Goal: Task Accomplishment & Management: Use online tool/utility

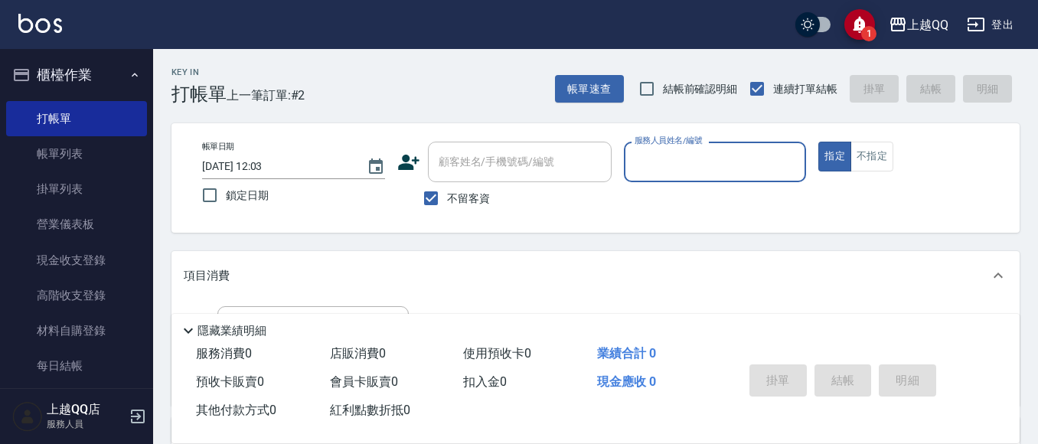
scroll to position [110, 0]
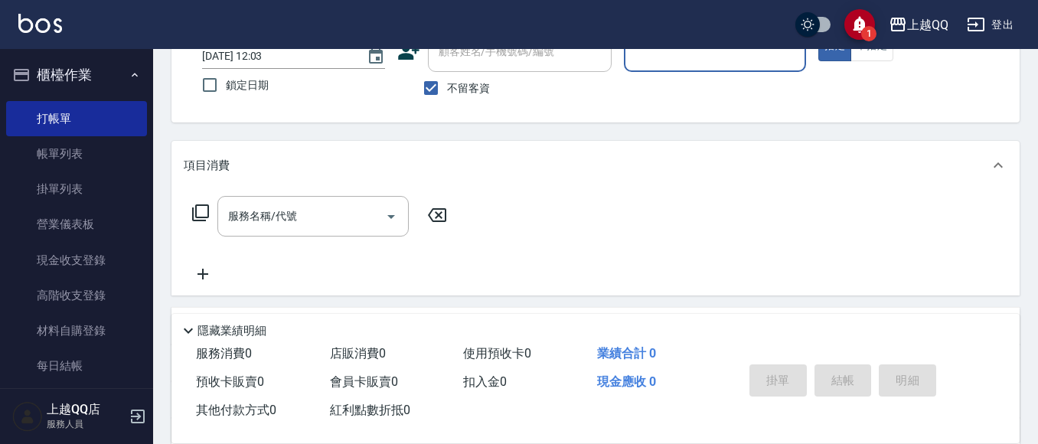
click at [401, 28] on div "1 上越QQ 登出" at bounding box center [519, 24] width 1038 height 49
click at [430, 91] on input "不留客資" at bounding box center [431, 88] width 32 height 32
checkbox input "false"
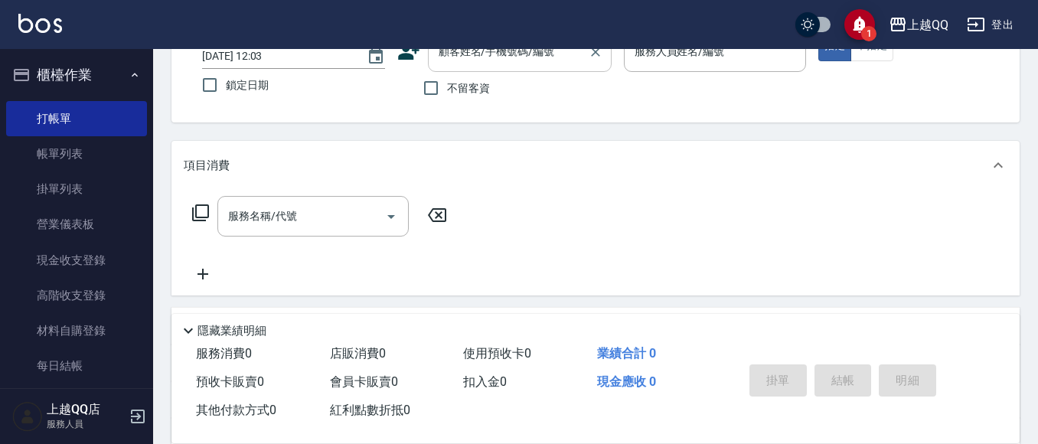
click at [446, 64] on input "顧客姓名/手機號碼/編號" at bounding box center [508, 51] width 147 height 27
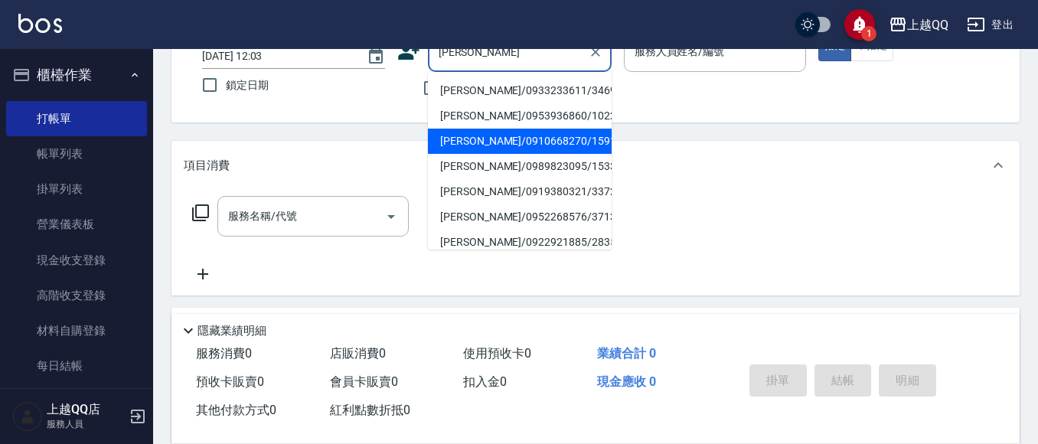
click at [488, 145] on li "[PERSON_NAME]/0910668270/1591" at bounding box center [520, 141] width 184 height 25
type input "[PERSON_NAME]/0910668270/1591"
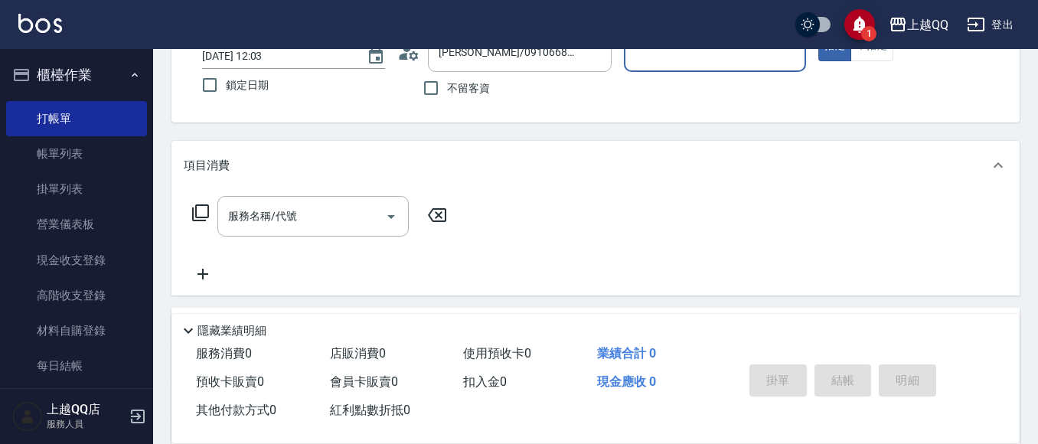
type input "[PERSON_NAME]-8"
click at [198, 210] on icon at bounding box center [200, 213] width 18 height 18
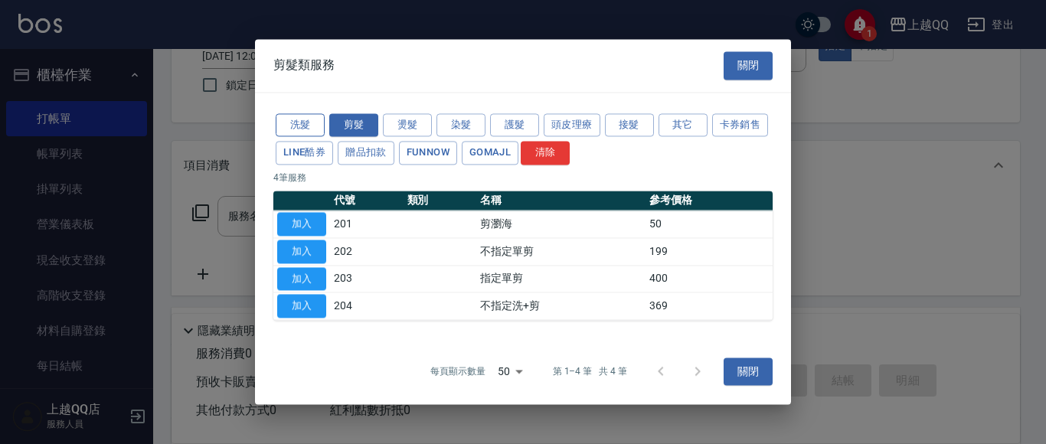
click at [286, 119] on button "洗髮" at bounding box center [300, 125] width 49 height 24
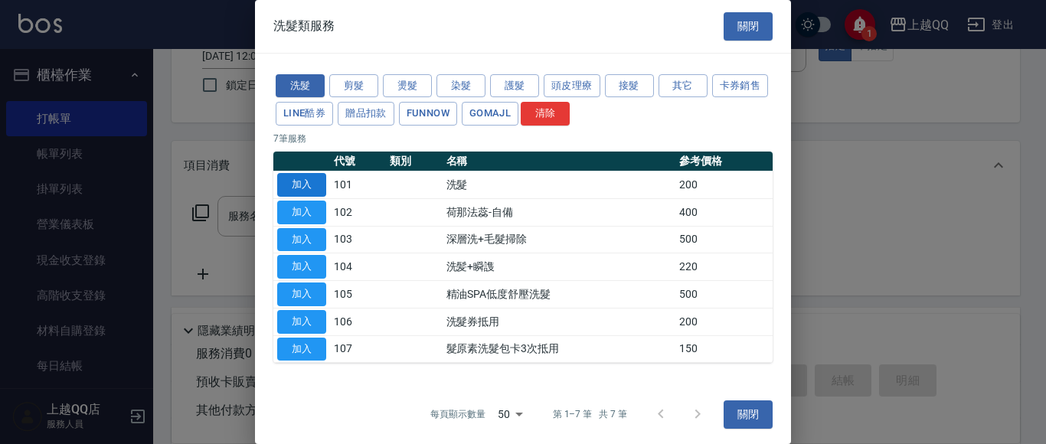
click at [296, 181] on button "加入" at bounding box center [301, 185] width 49 height 24
type input "洗髮(101)"
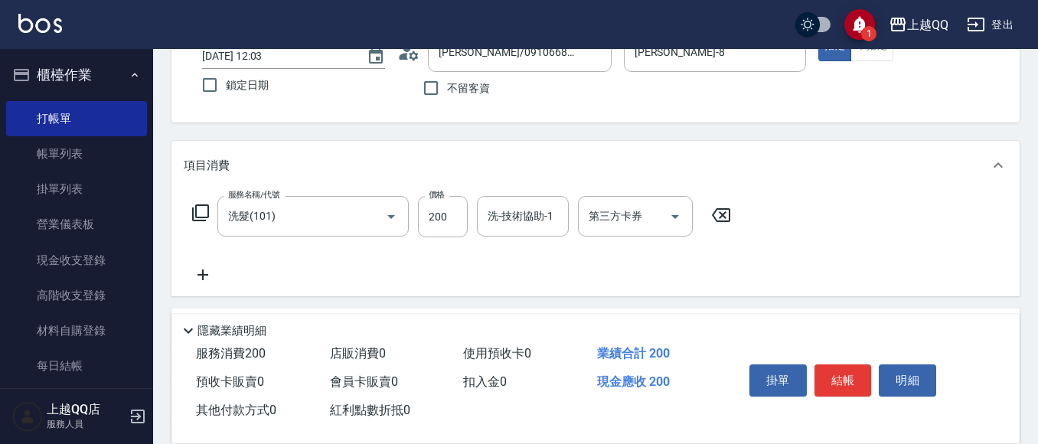
click at [201, 206] on icon at bounding box center [200, 212] width 17 height 17
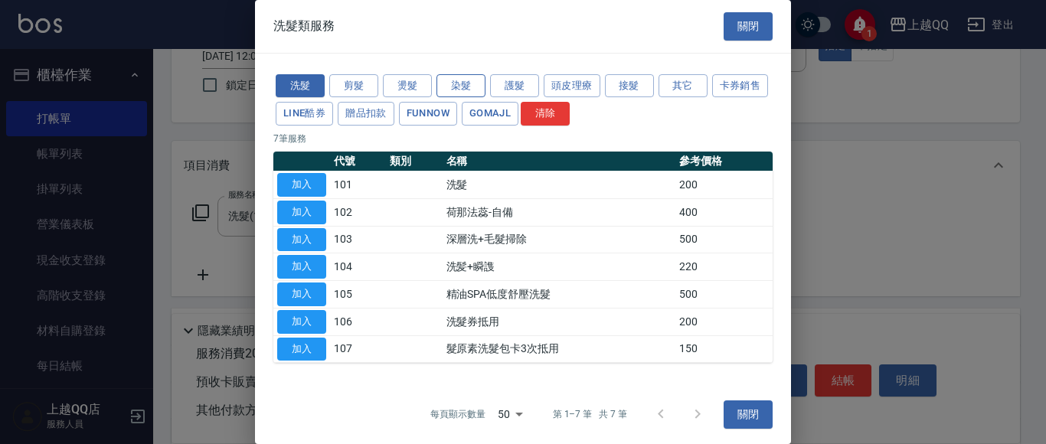
click at [460, 88] on button "染髮" at bounding box center [460, 86] width 49 height 24
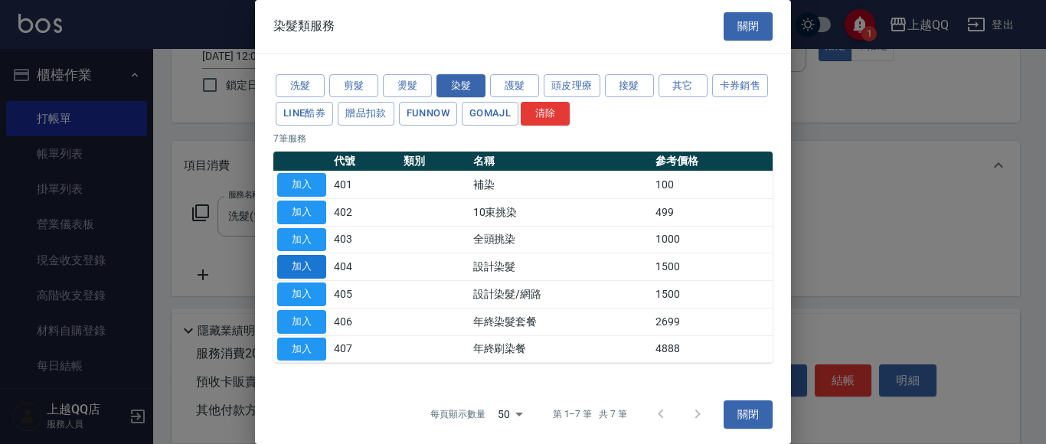
click at [299, 259] on button "加入" at bounding box center [301, 267] width 49 height 24
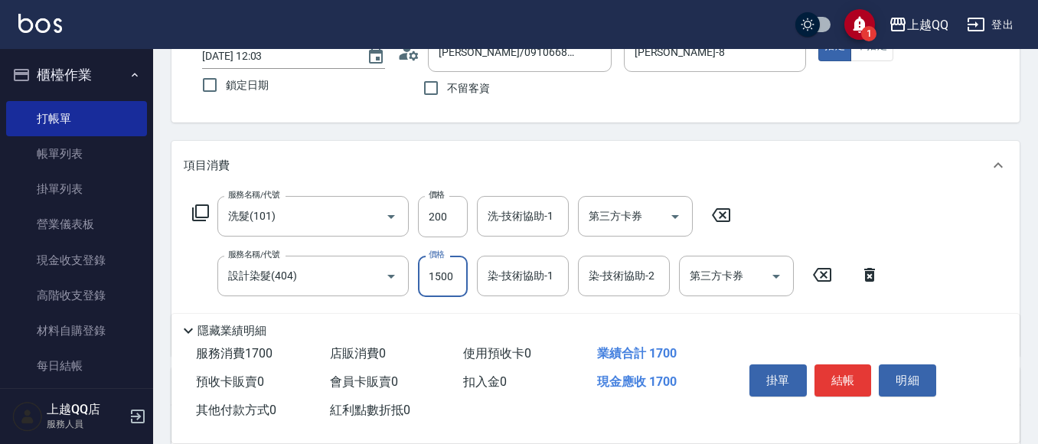
click at [452, 280] on input "1500" at bounding box center [443, 276] width 50 height 41
type input "2000"
click at [509, 289] on input "染-技術協助-1" at bounding box center [523, 276] width 78 height 27
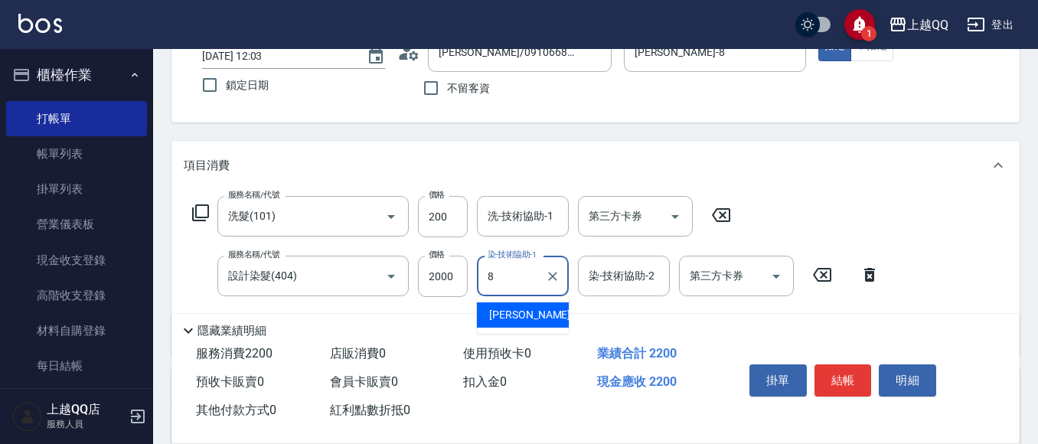
click at [528, 312] on div "[PERSON_NAME] -8" at bounding box center [523, 314] width 92 height 25
type input "[PERSON_NAME]-8"
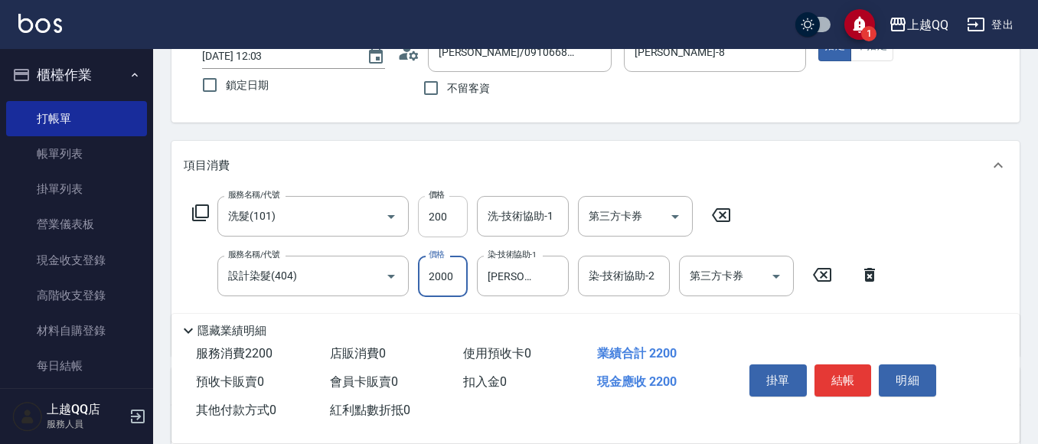
click at [462, 218] on input "200" at bounding box center [443, 216] width 50 height 41
type input "230"
click at [498, 205] on input "洗-技術協助-1" at bounding box center [523, 216] width 78 height 27
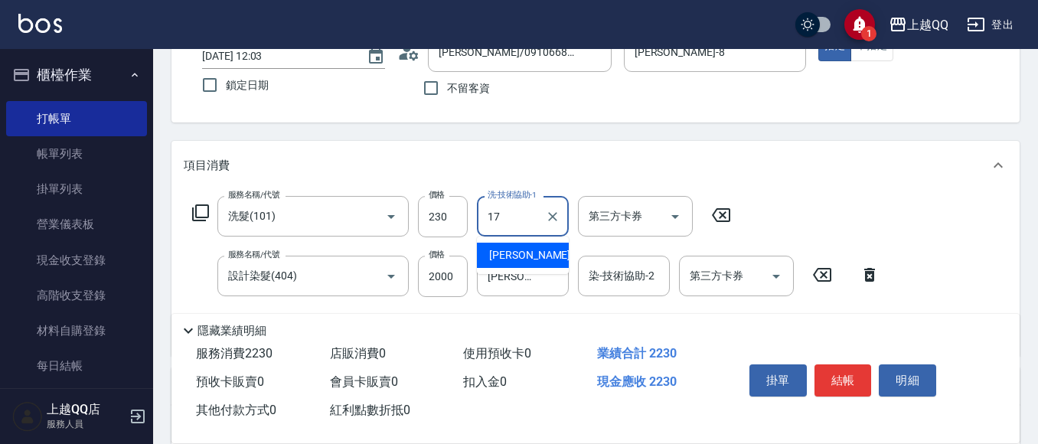
click at [531, 263] on div "心佑 -17" at bounding box center [523, 255] width 92 height 25
type input "心佑-17"
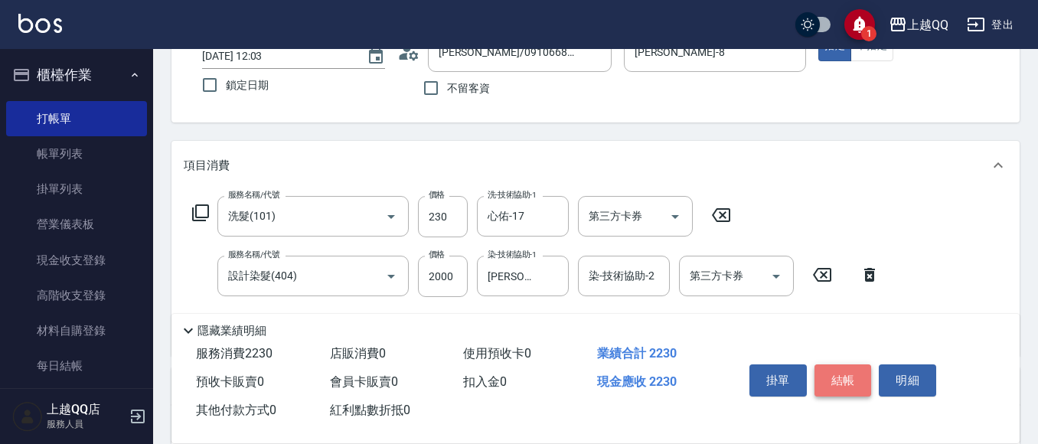
click at [846, 377] on button "結帳" at bounding box center [843, 380] width 57 height 32
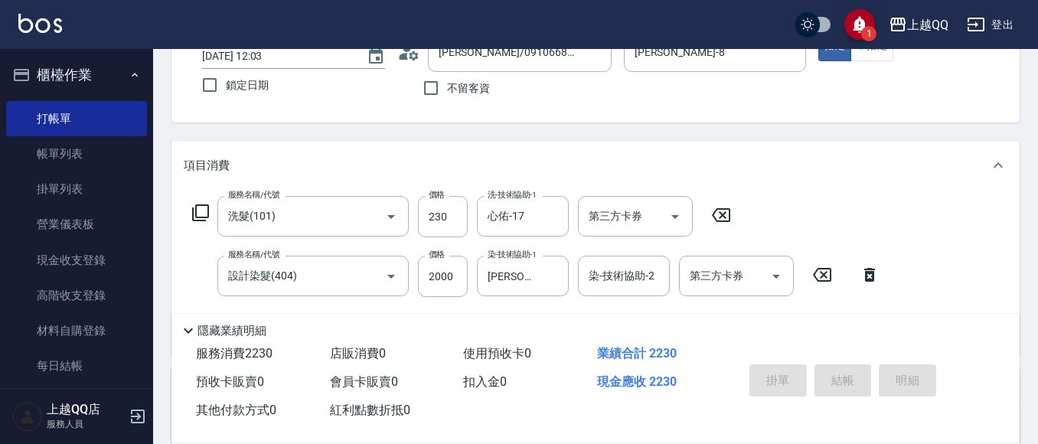
type input "[DATE] 13:22"
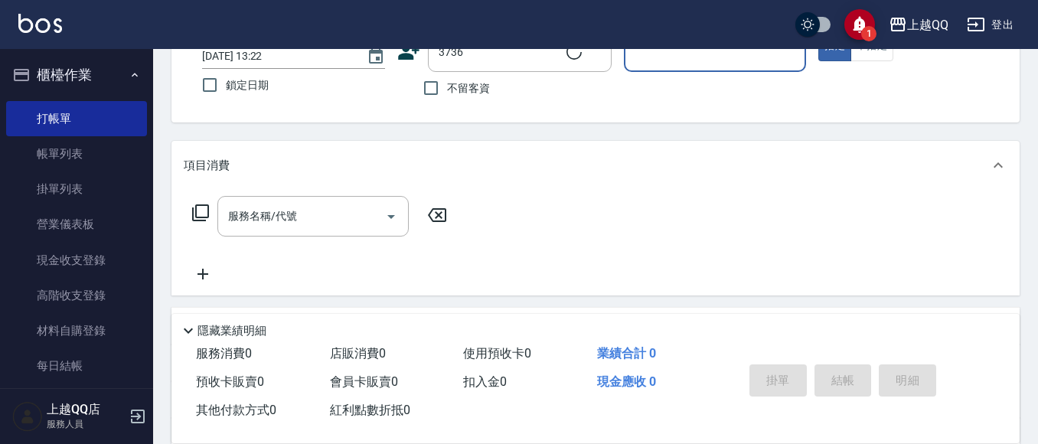
type input "[PERSON_NAME]/0916339743/3736"
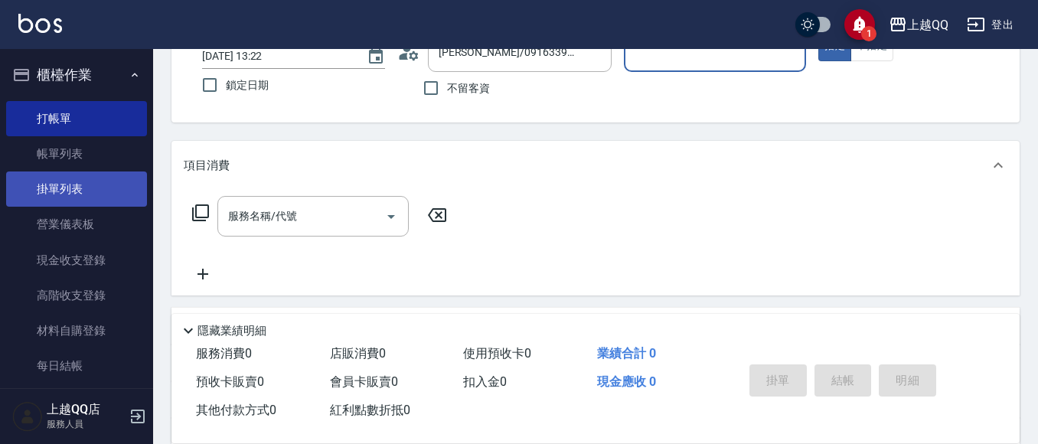
type input "雨芯-1"
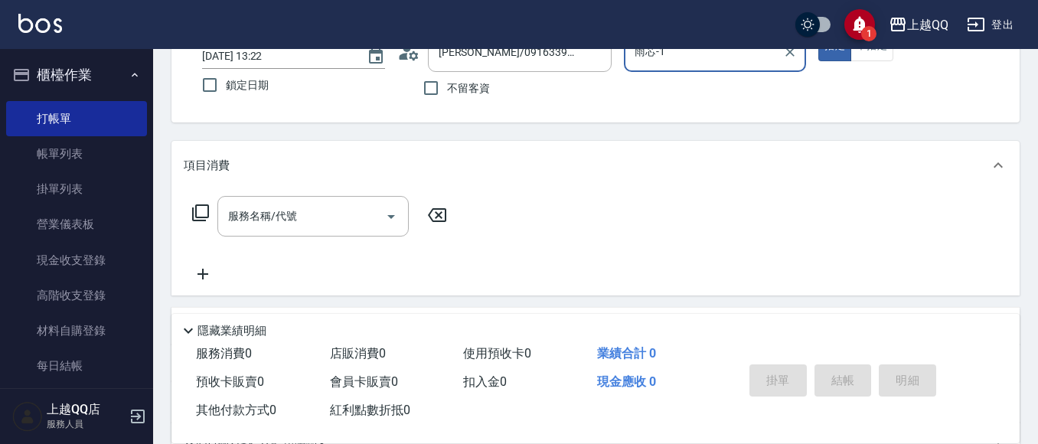
click at [196, 211] on icon at bounding box center [200, 212] width 17 height 17
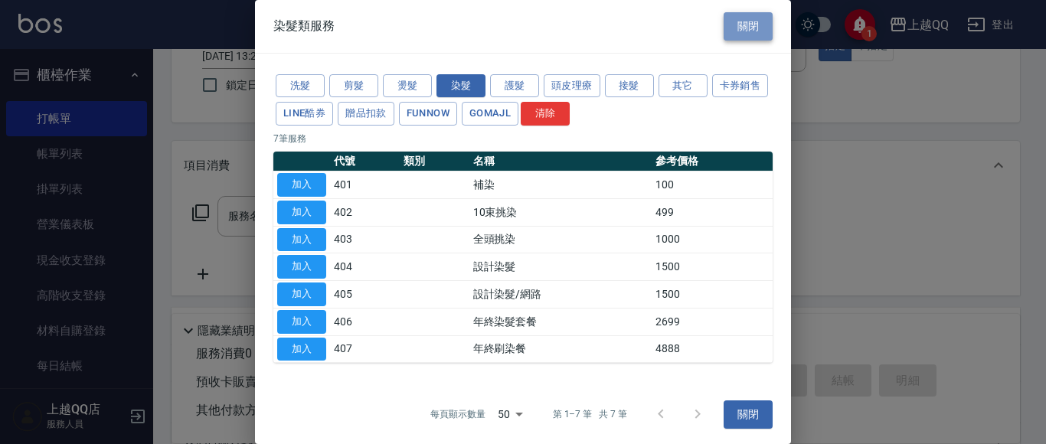
click at [735, 30] on button "關閉" at bounding box center [748, 26] width 49 height 28
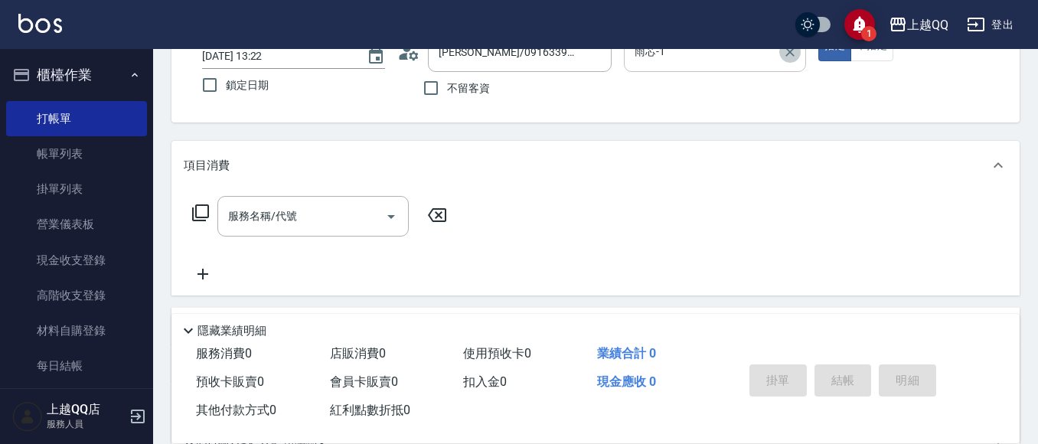
click at [789, 56] on icon "Clear" at bounding box center [789, 51] width 15 height 15
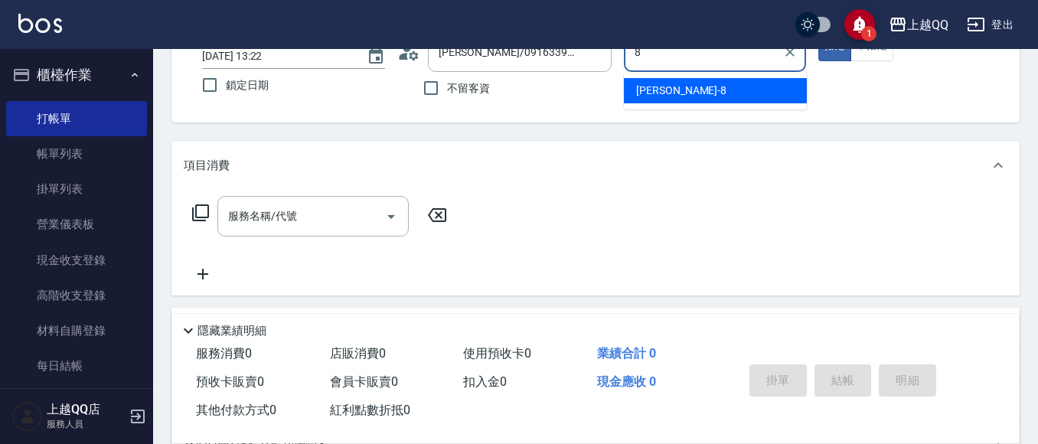
click at [717, 93] on div "[PERSON_NAME] -8" at bounding box center [715, 90] width 183 height 25
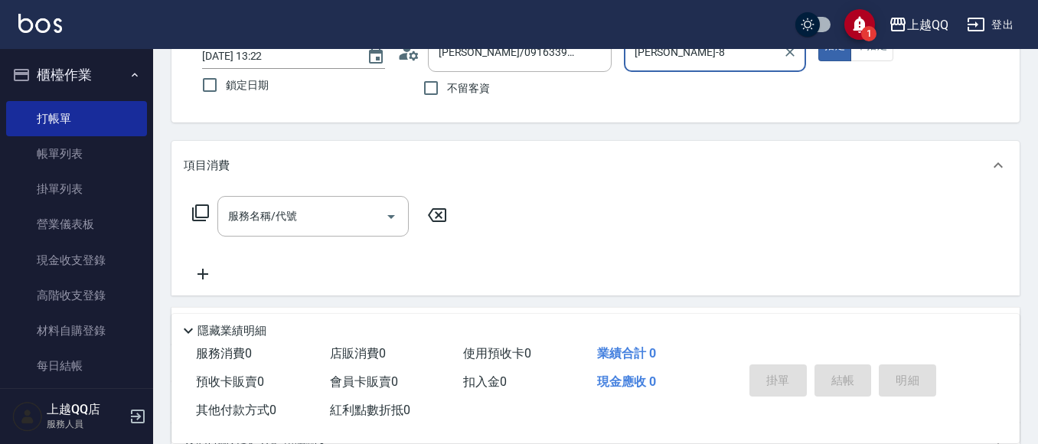
scroll to position [309, 0]
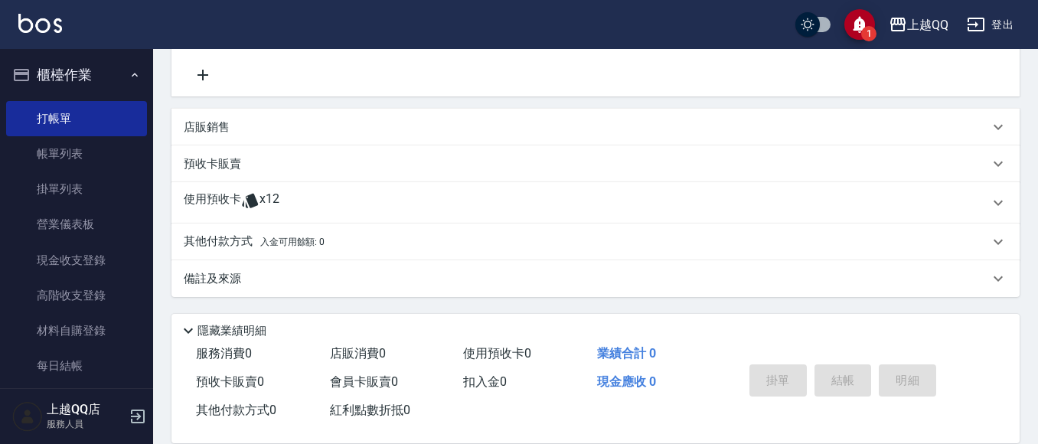
type input "[PERSON_NAME]-8"
click at [350, 195] on div "使用預收卡 x12" at bounding box center [586, 202] width 805 height 23
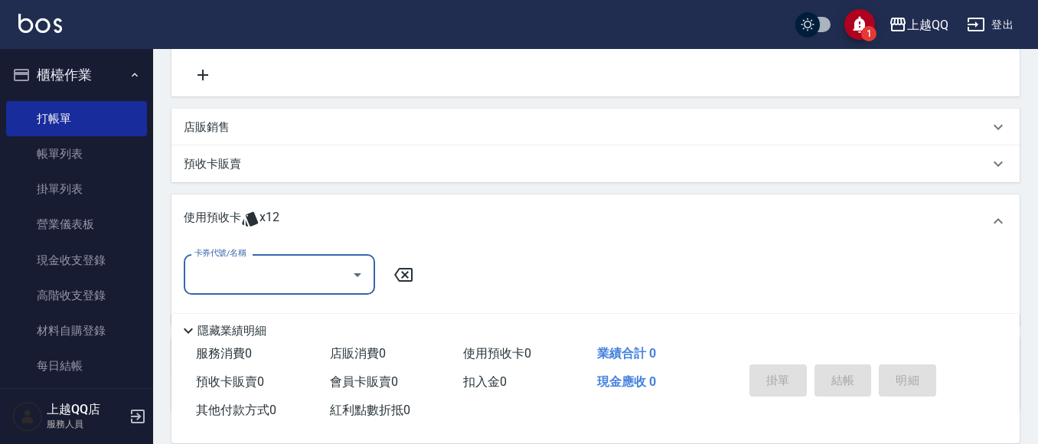
scroll to position [0, 0]
click at [300, 263] on input "卡券代號/名稱" at bounding box center [268, 274] width 155 height 27
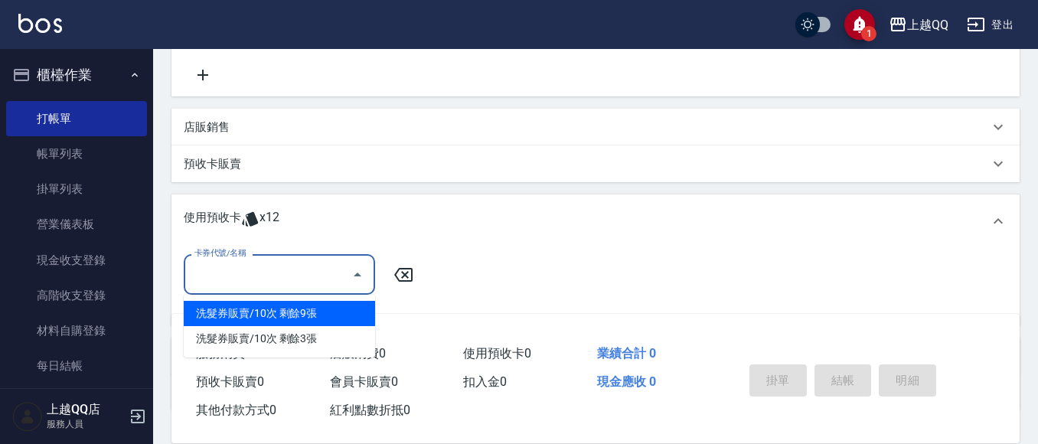
click at [330, 315] on div "洗髮券販賣/10次 剩餘9張" at bounding box center [279, 313] width 191 height 25
type input "洗髮券販賣/10次"
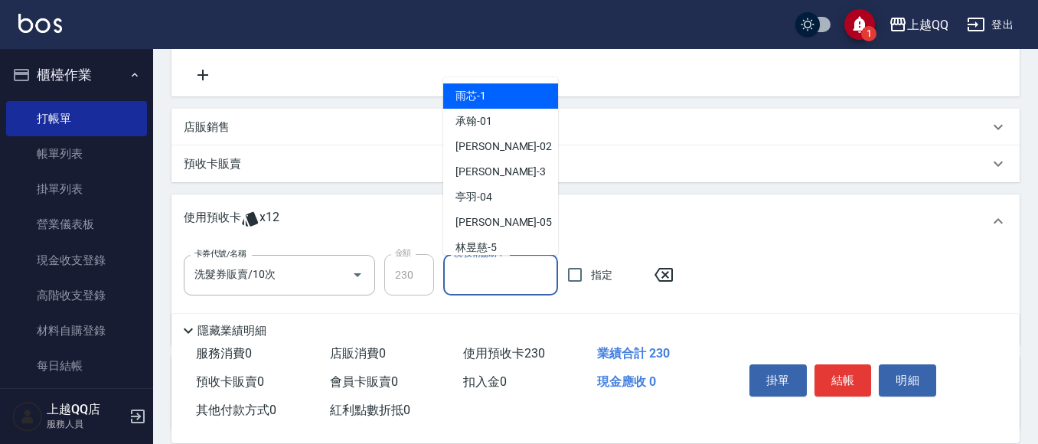
click at [500, 264] on div "洗-技術協助-1 洗-技術協助-1" at bounding box center [500, 275] width 115 height 41
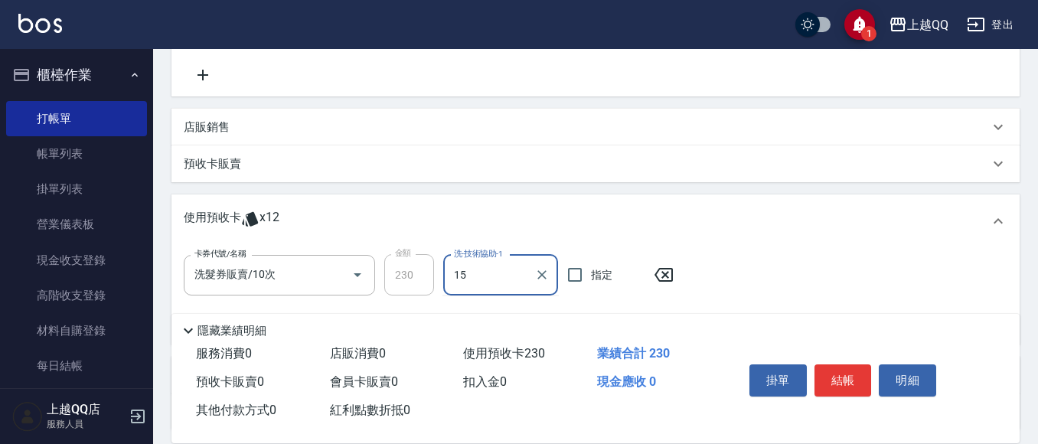
type input "1"
click at [515, 309] on div "[PERSON_NAME]-25" at bounding box center [500, 314] width 115 height 25
type input "[PERSON_NAME]-25"
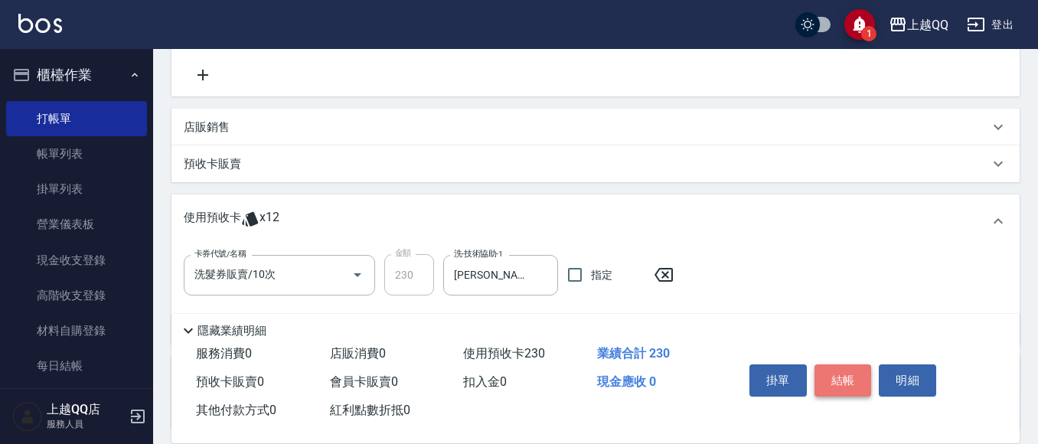
click at [853, 377] on button "結帳" at bounding box center [843, 380] width 57 height 32
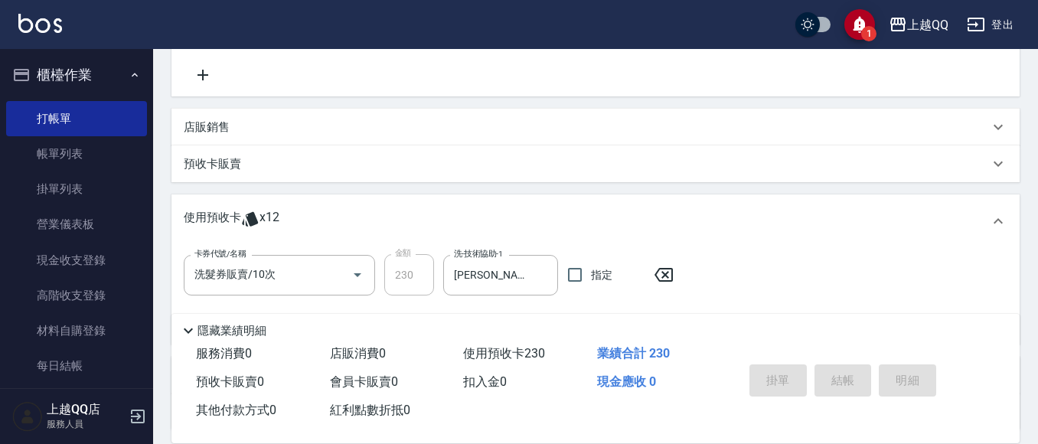
type input "[DATE] 13:34"
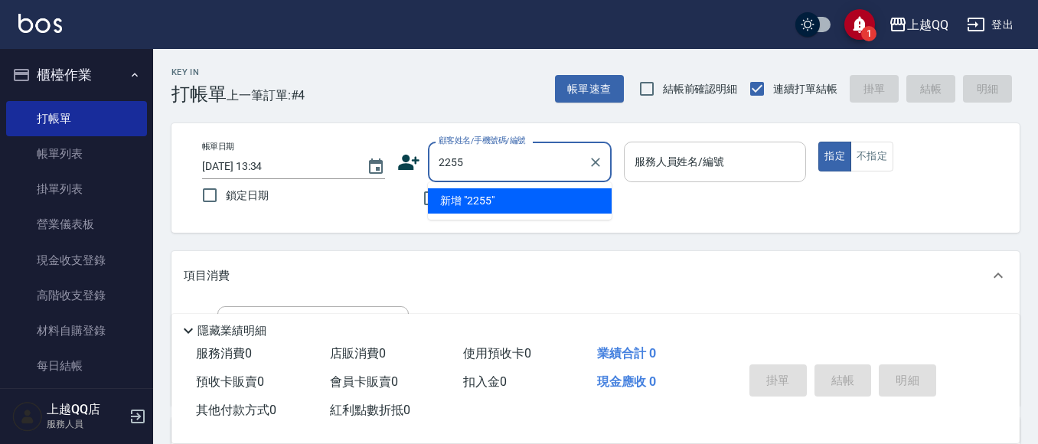
type input "2255"
click at [818, 142] on button "指定" at bounding box center [834, 157] width 33 height 30
type button "true"
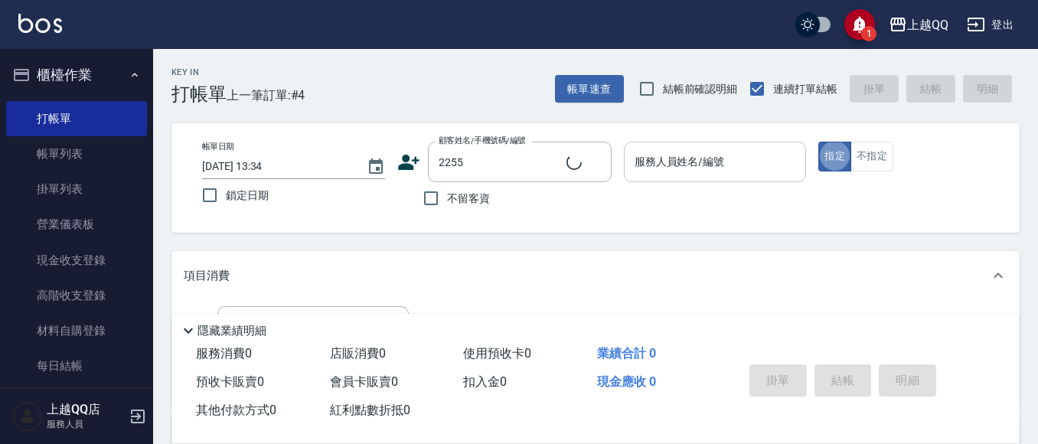
type input "[PERSON_NAME]/0983169898/2255"
type input "欣樺-6"
click at [402, 158] on icon at bounding box center [408, 162] width 23 height 23
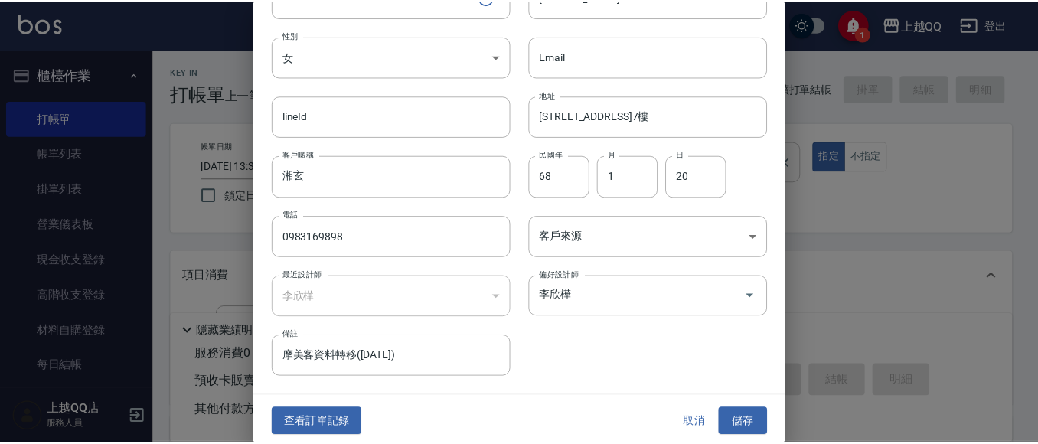
scroll to position [87, 0]
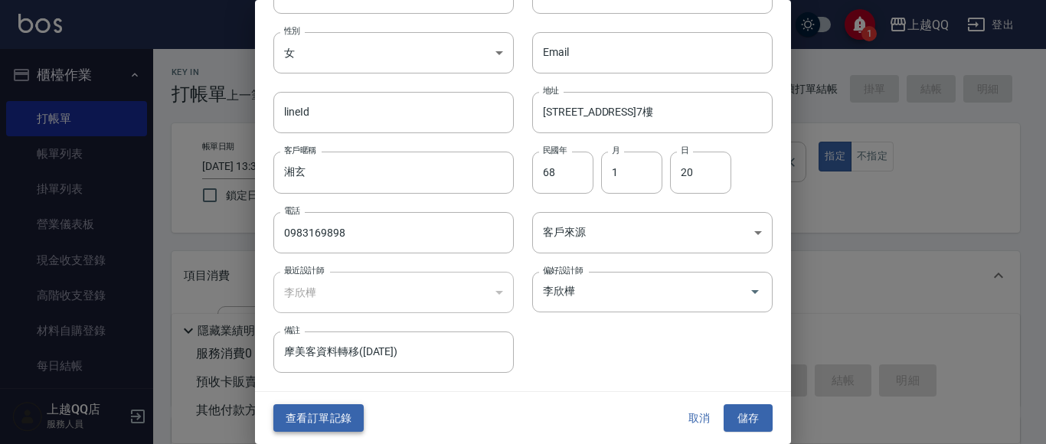
drag, startPoint x: 325, startPoint y: 412, endPoint x: 266, endPoint y: 339, distance: 94.1
click at [326, 411] on button "查看訂單記錄" at bounding box center [318, 418] width 90 height 28
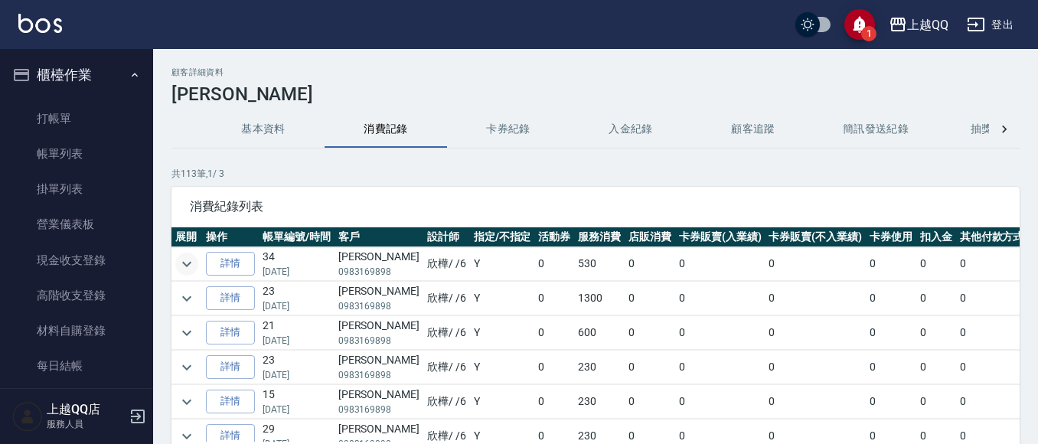
click at [191, 257] on icon "expand row" at bounding box center [187, 264] width 18 height 18
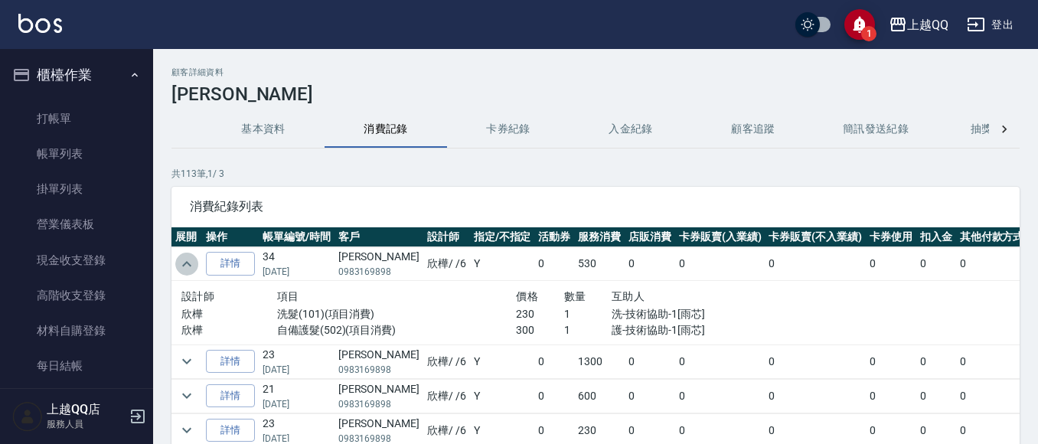
click at [191, 255] on icon "expand row" at bounding box center [187, 264] width 18 height 18
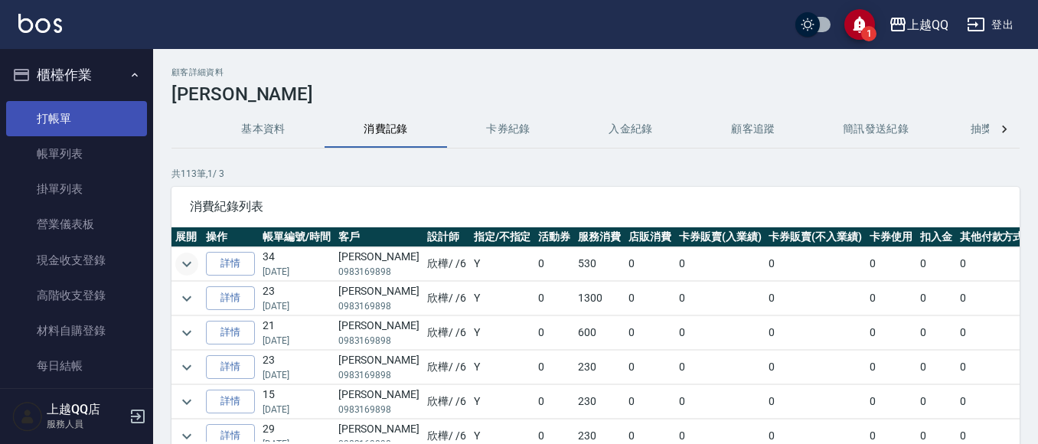
click at [100, 125] on link "打帳單" at bounding box center [76, 118] width 141 height 35
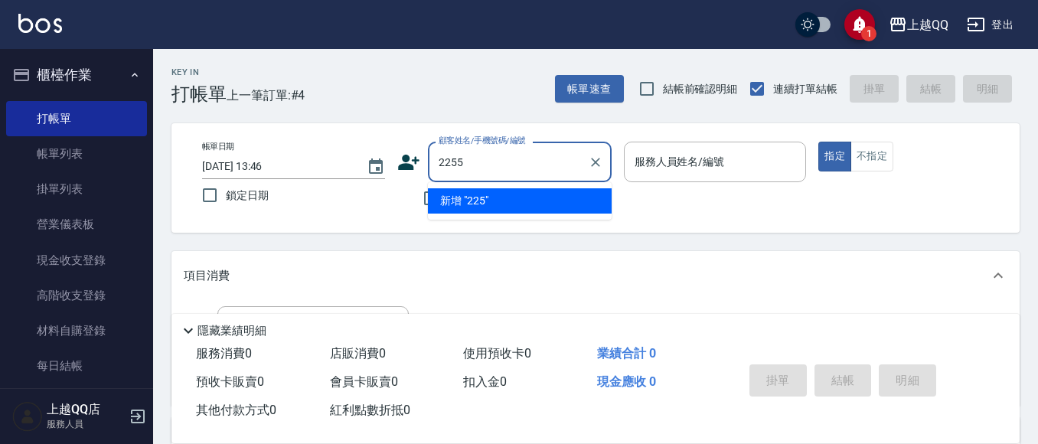
type input "2255"
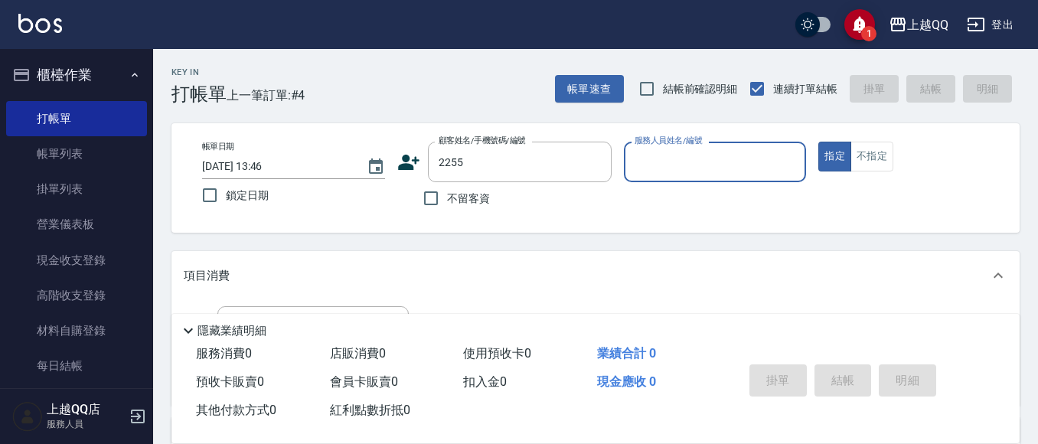
click at [818, 142] on button "指定" at bounding box center [834, 157] width 33 height 30
type button "true"
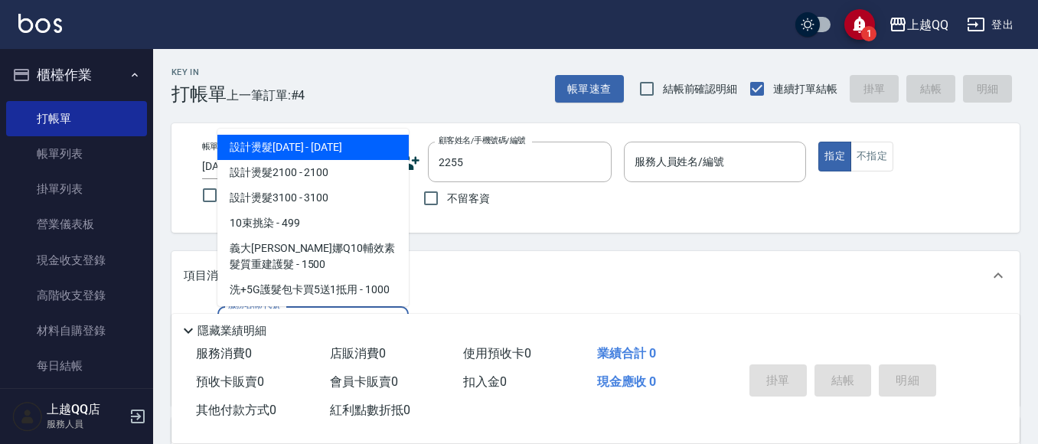
type input "101"
type input "[PERSON_NAME]/0983169898/2255"
type input "洗髮(101)"
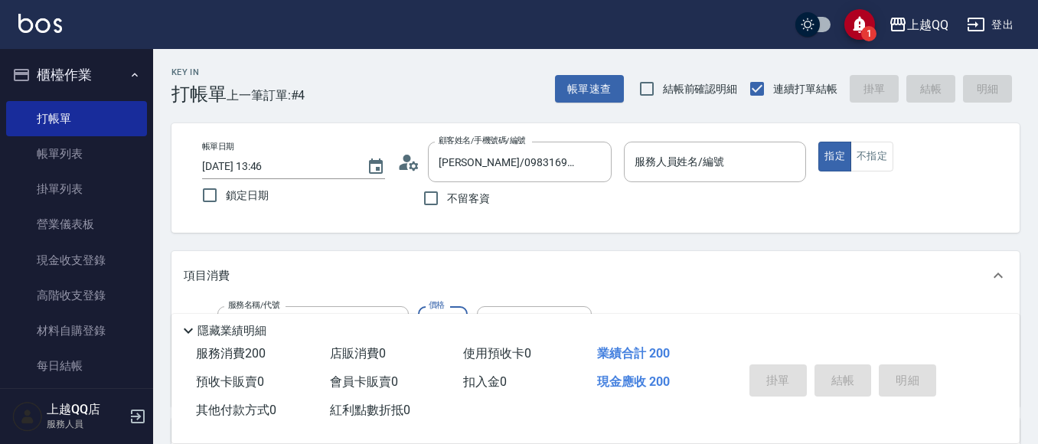
type input "欣樺-6"
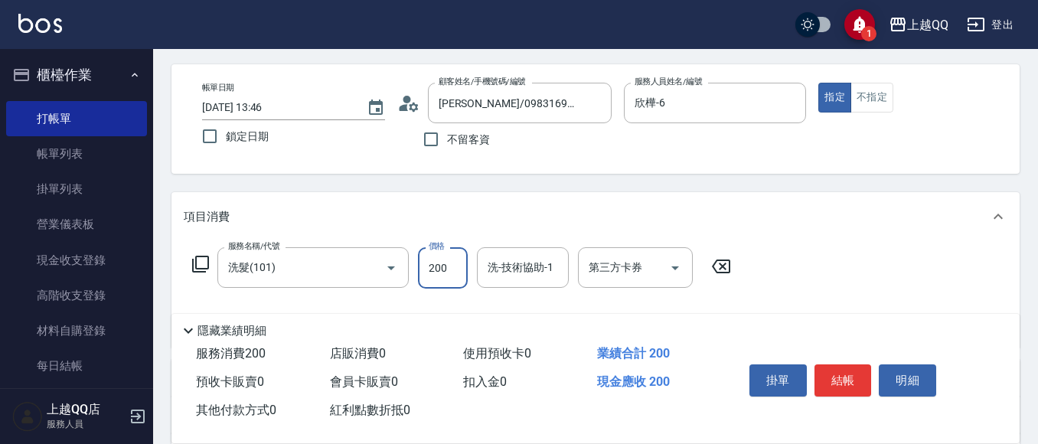
scroll to position [77, 0]
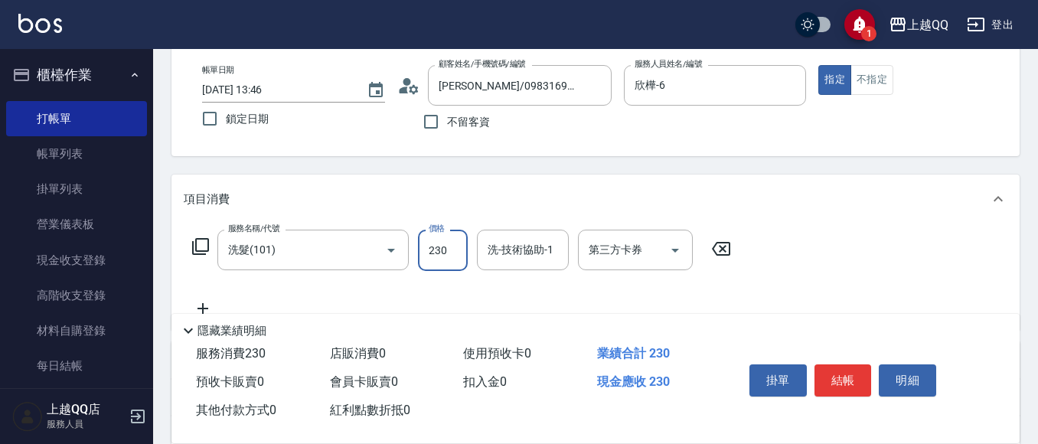
type input "230"
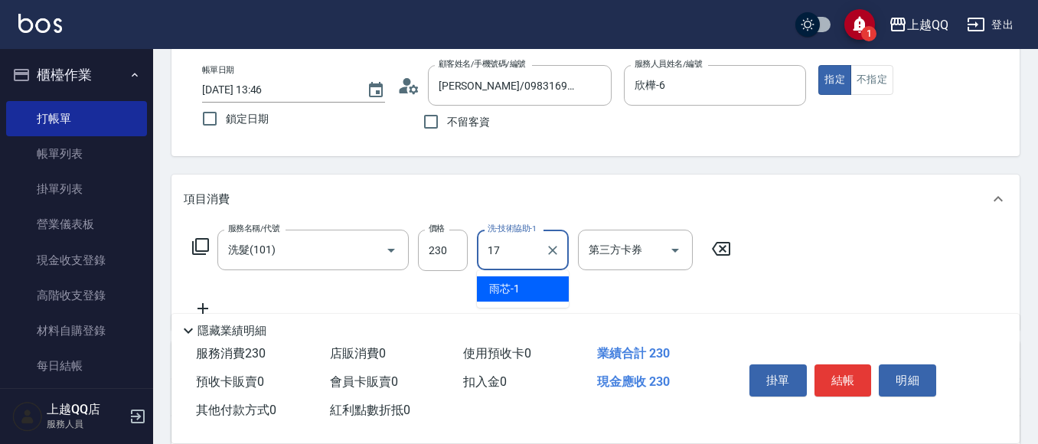
type input "心佑-17"
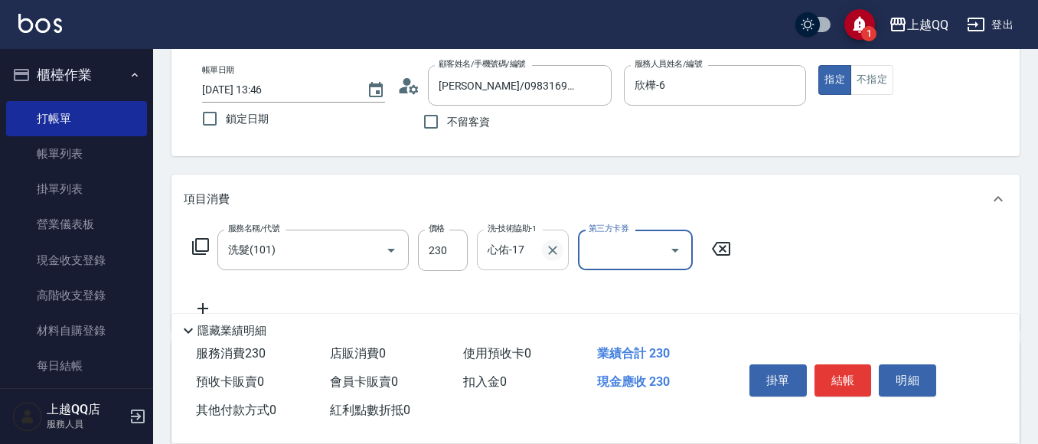
drag, startPoint x: 556, startPoint y: 251, endPoint x: 563, endPoint y: 211, distance: 41.2
click at [557, 250] on icon "Clear" at bounding box center [552, 250] width 15 height 15
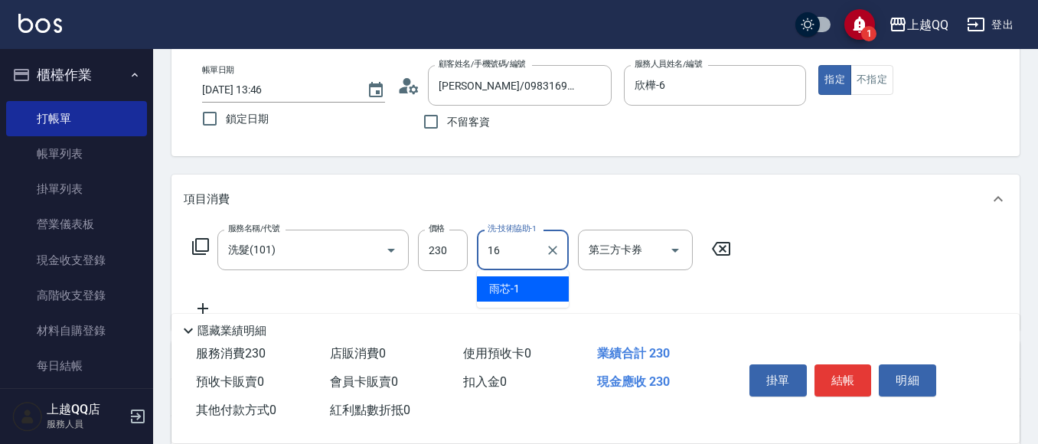
type input "[PERSON_NAME]-16"
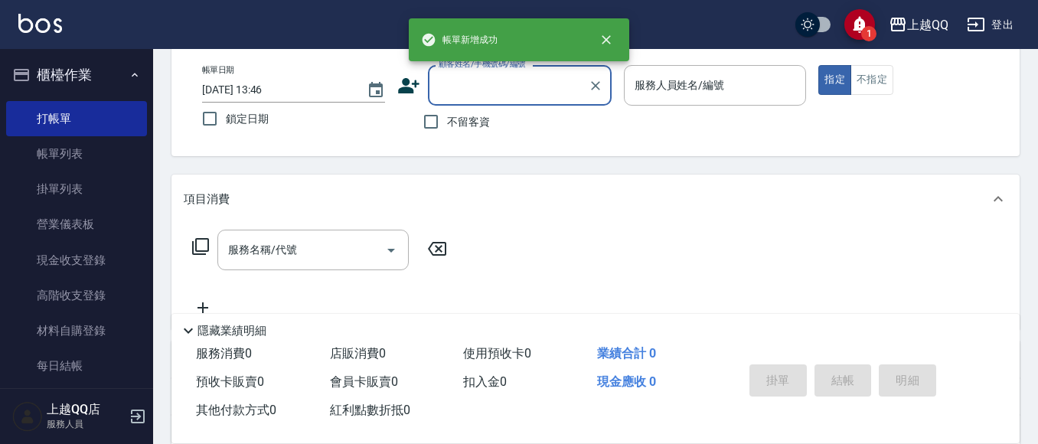
click at [450, 122] on span "不留客資" at bounding box center [468, 122] width 43 height 16
click at [447, 122] on input "不留客資" at bounding box center [431, 122] width 32 height 32
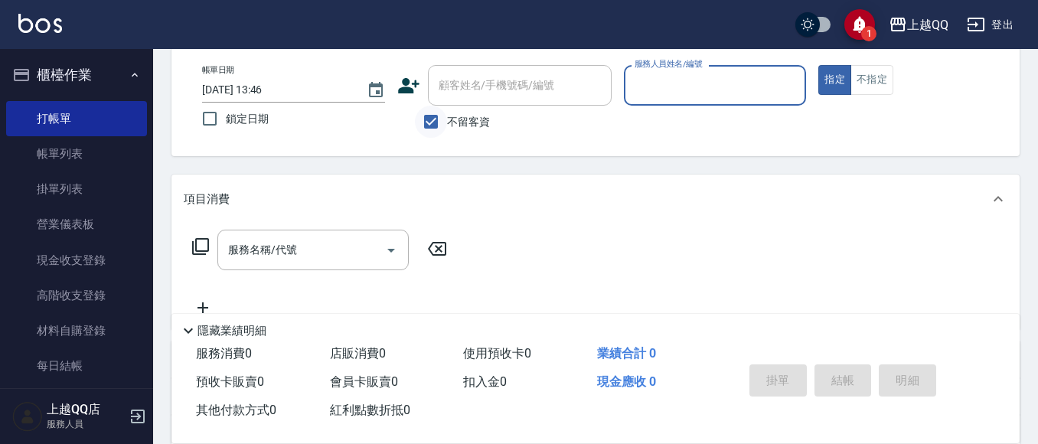
click at [446, 108] on input "不留客資" at bounding box center [431, 122] width 32 height 32
checkbox input "false"
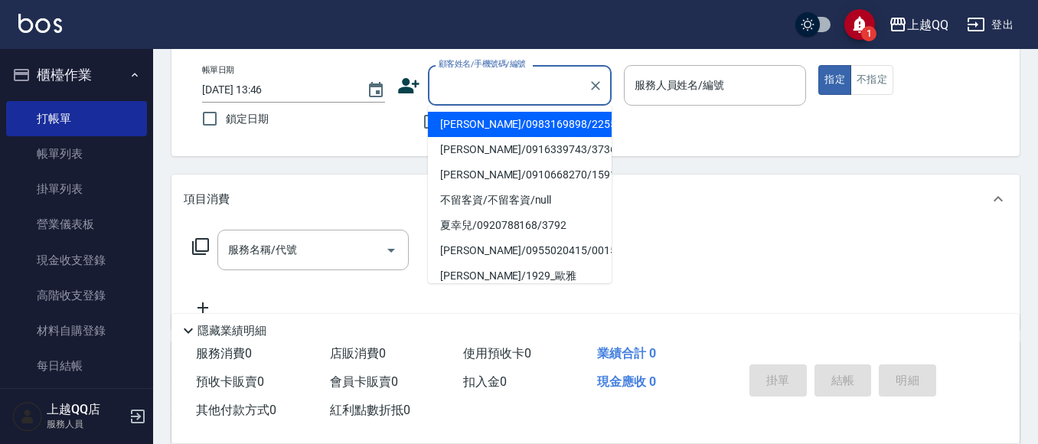
click at [455, 82] on input "顧客姓名/手機號碼/編號" at bounding box center [508, 85] width 147 height 27
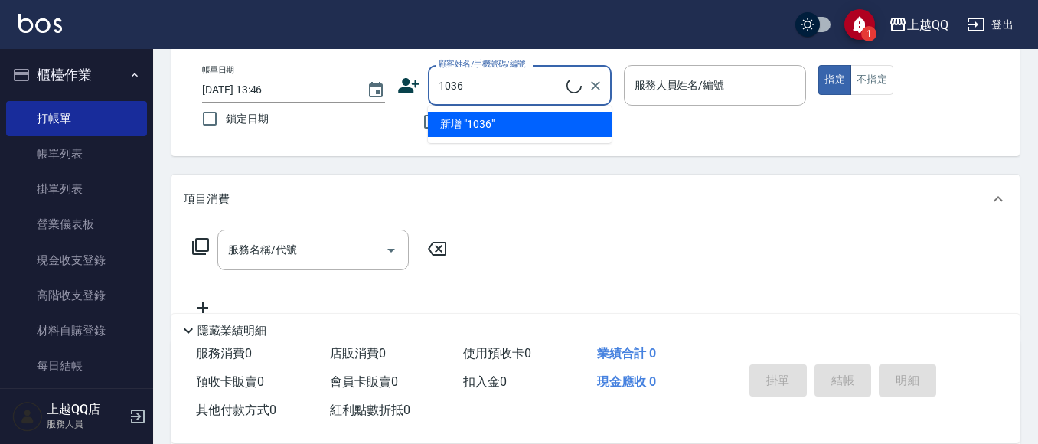
type input "[PERSON_NAME]/0910366412/0605"
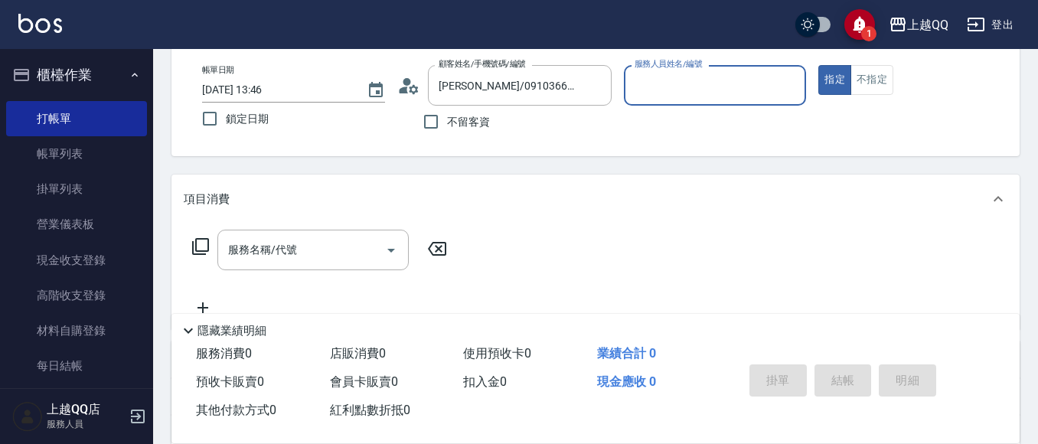
click at [818, 65] on button "指定" at bounding box center [834, 80] width 33 height 30
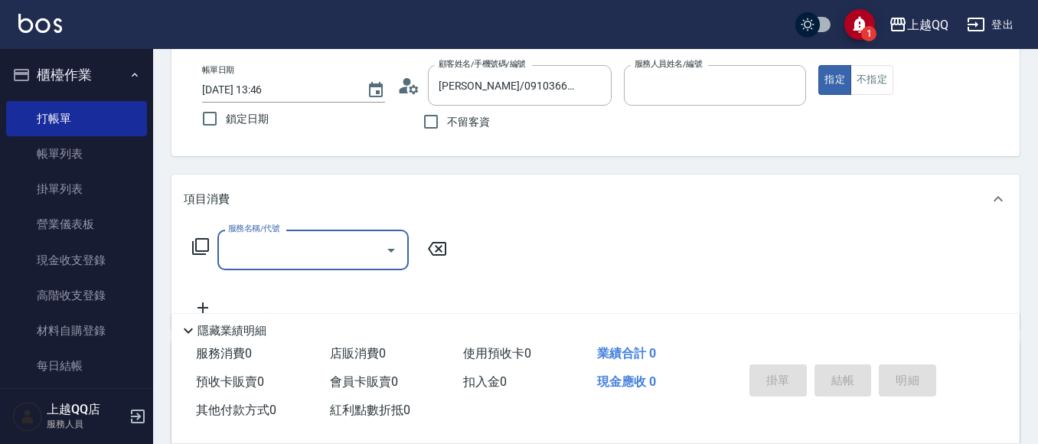
type input "[PERSON_NAME]-8"
type input "[PERSON_NAME]/0921886320/1036"
type input "欣樺-6"
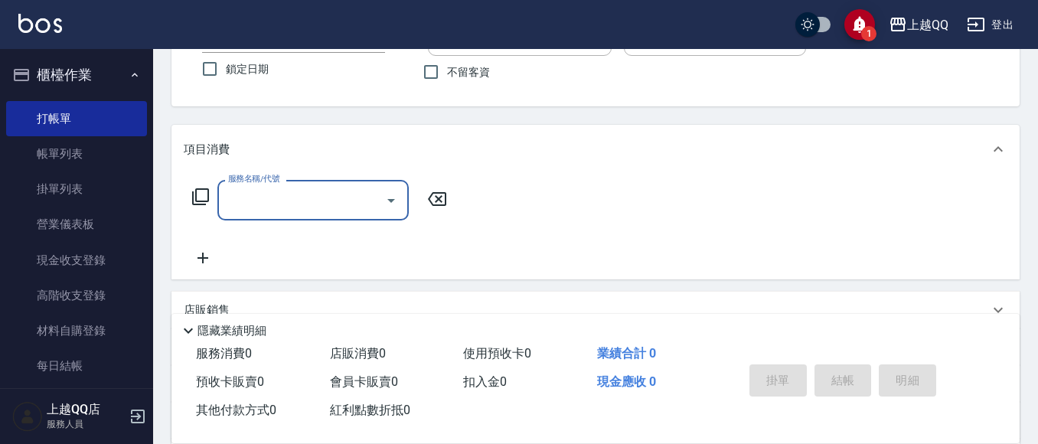
scroll to position [153, 0]
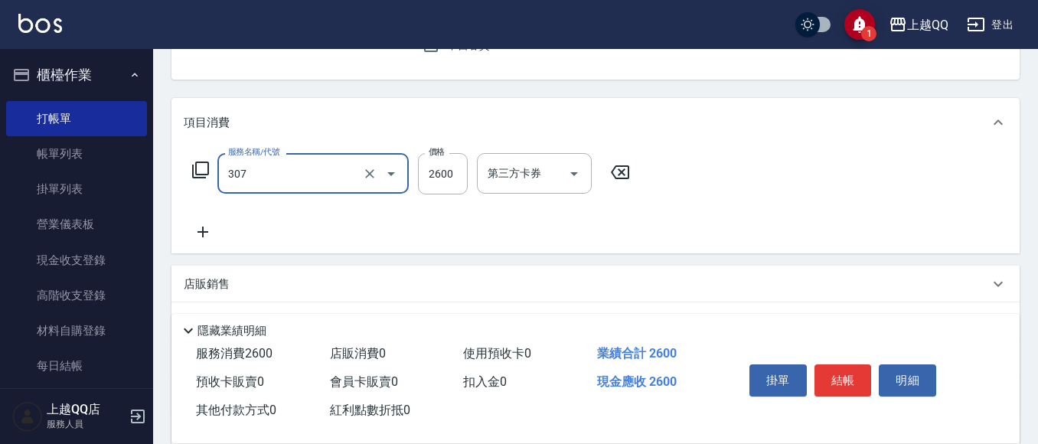
type input "設計燙髮2600(307)"
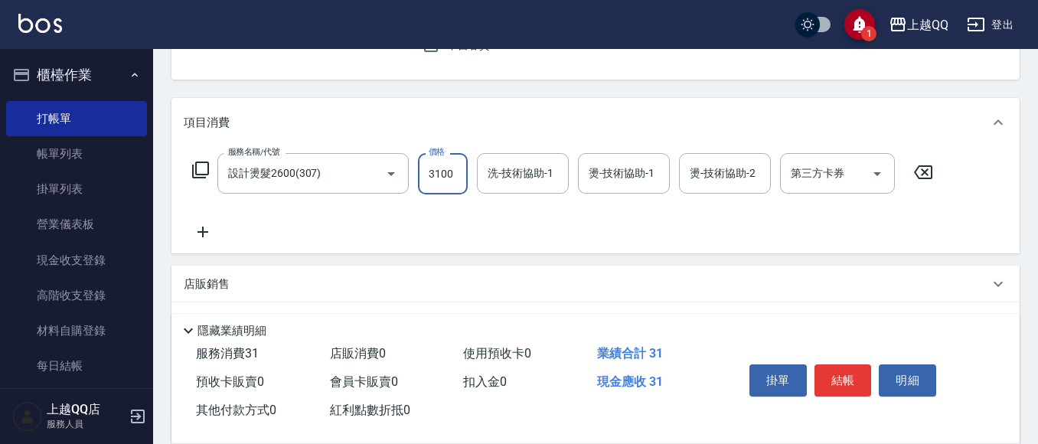
type input "3100"
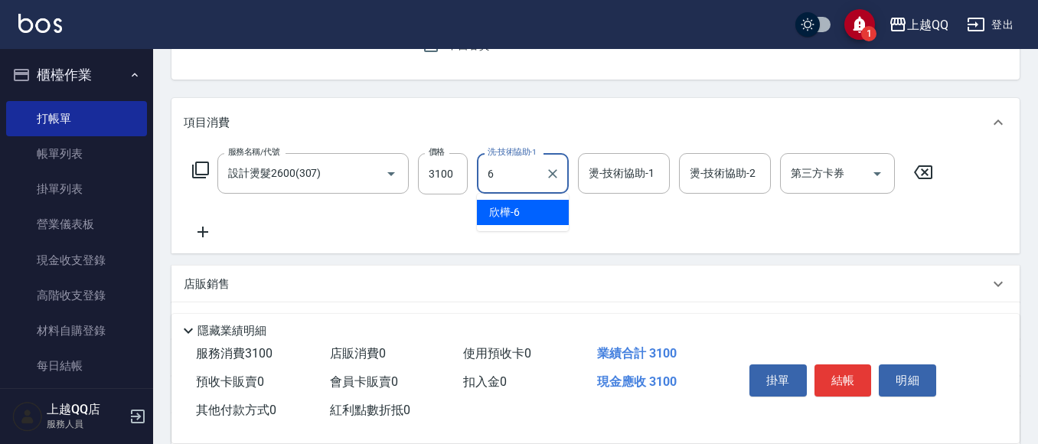
type input "欣樺-6"
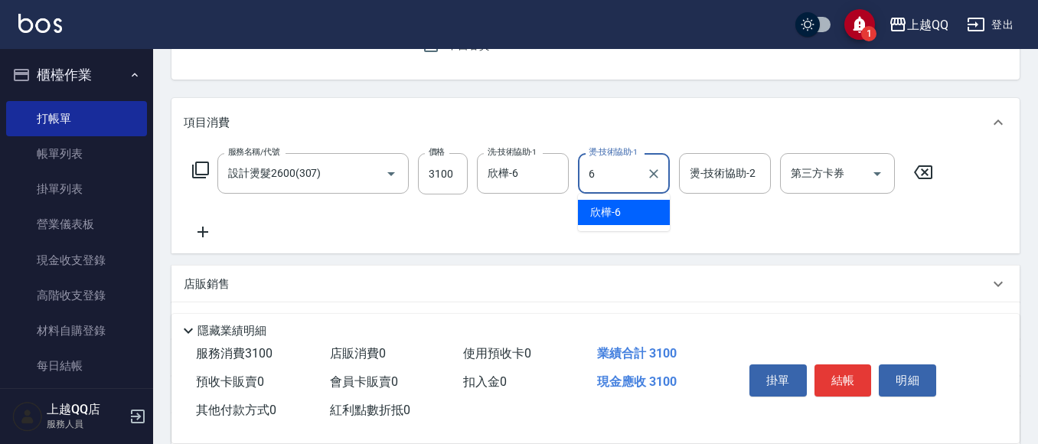
type input "欣樺-6"
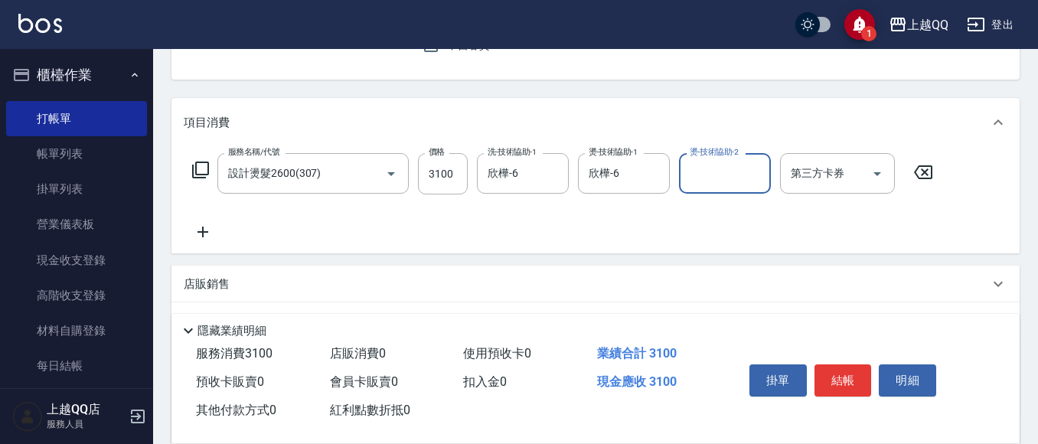
drag, startPoint x: 559, startPoint y: 171, endPoint x: 482, endPoint y: 72, distance: 125.0
click at [543, 149] on div "服務名稱/代號 設計燙髮2600(307) 服務名稱/代號 價格 3100 價格 洗-技術協助-1 欣樺-6 洗-技術協助-1 燙-技術協助-1 欣樺-6 燙…" at bounding box center [595, 200] width 848 height 106
type input "[PERSON_NAME]-26"
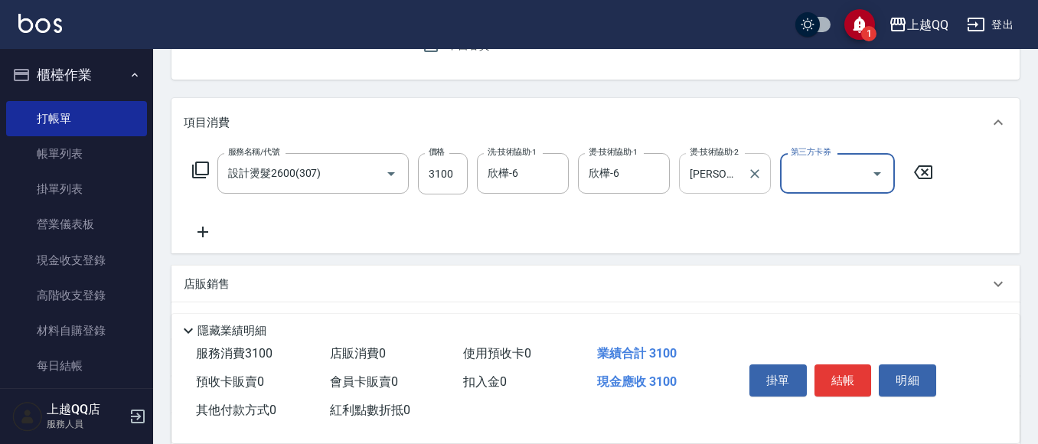
drag, startPoint x: 763, startPoint y: 162, endPoint x: 756, endPoint y: 170, distance: 10.9
click at [763, 162] on div at bounding box center [754, 173] width 20 height 41
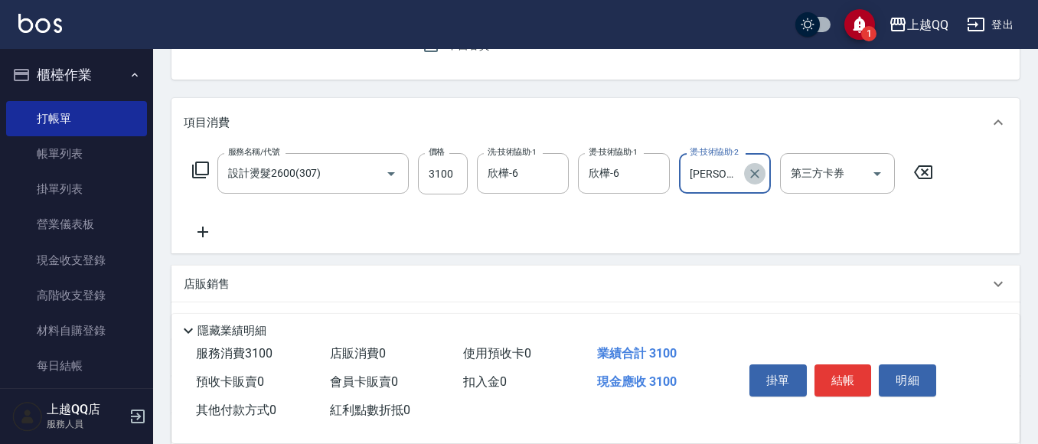
click at [747, 180] on icon "Clear" at bounding box center [754, 173] width 15 height 15
click at [548, 178] on icon "Clear" at bounding box center [552, 173] width 15 height 15
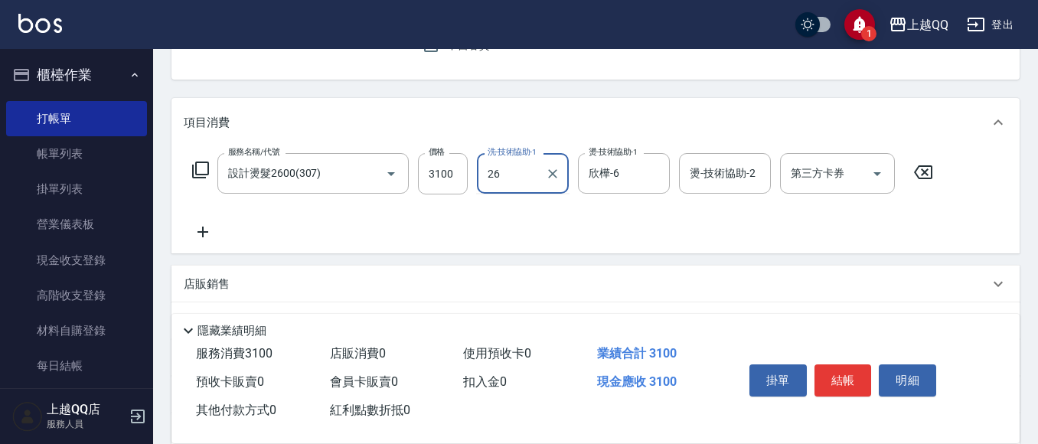
type input "[PERSON_NAME]-26"
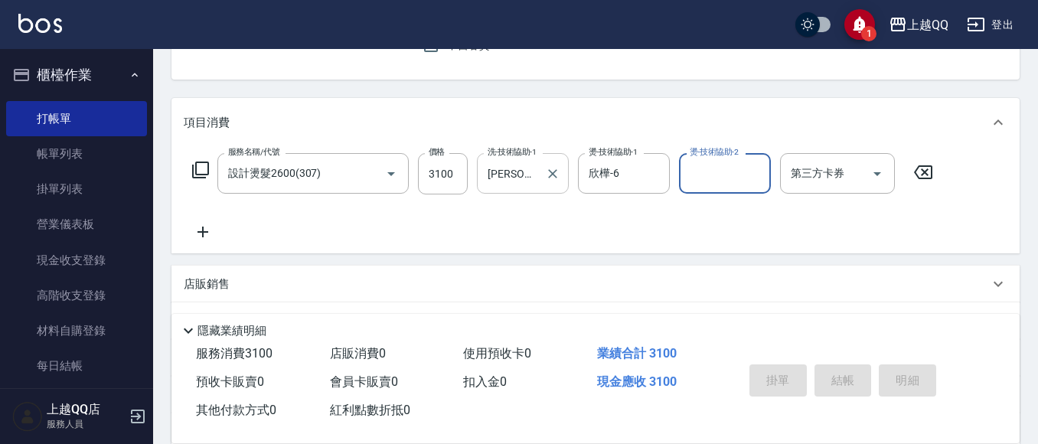
type input "[DATE] 13:47"
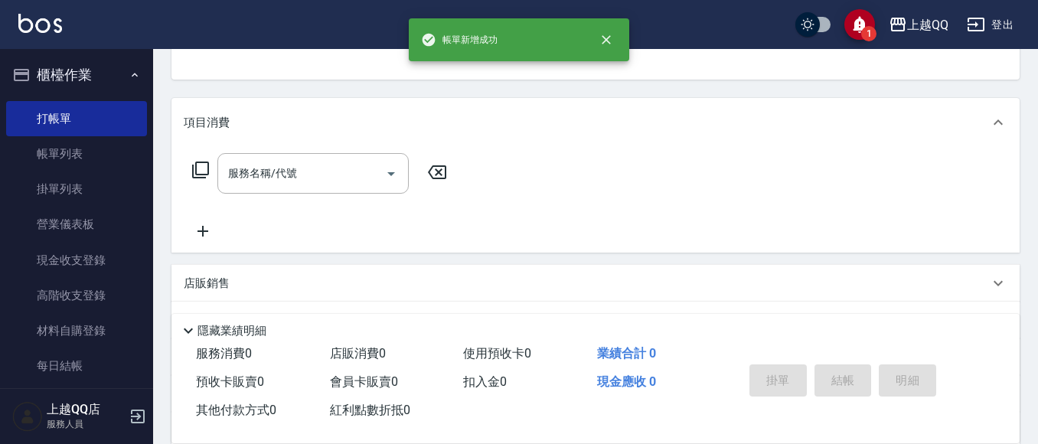
scroll to position [149, 0]
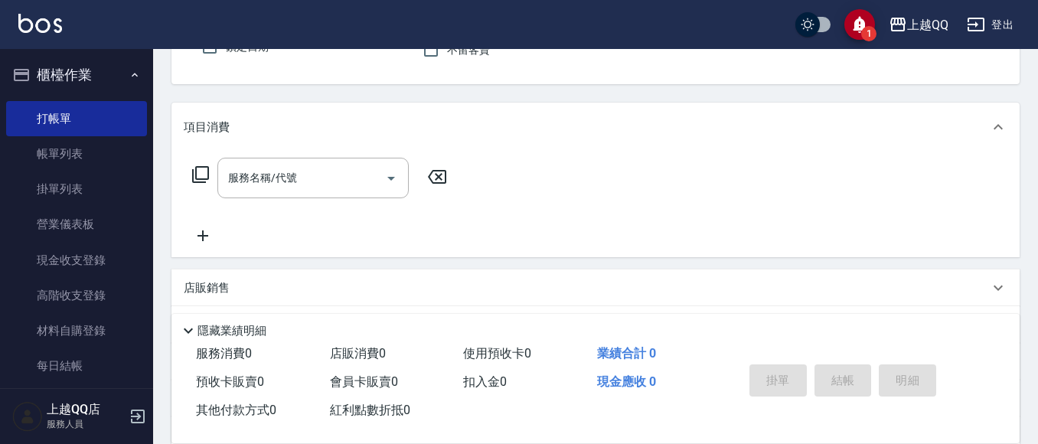
click at [818, 0] on button "指定" at bounding box center [834, 8] width 33 height 30
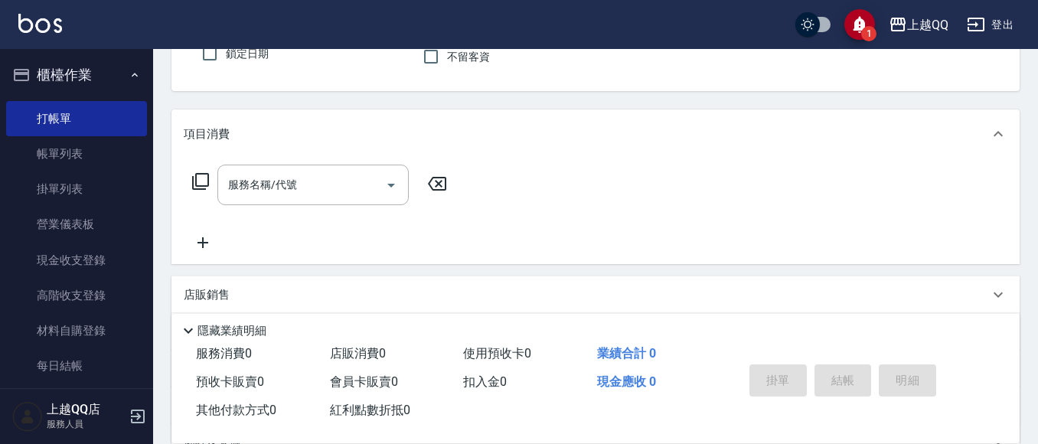
type input "[PERSON_NAME]/0939965590/2373"
type input "欣樺-6"
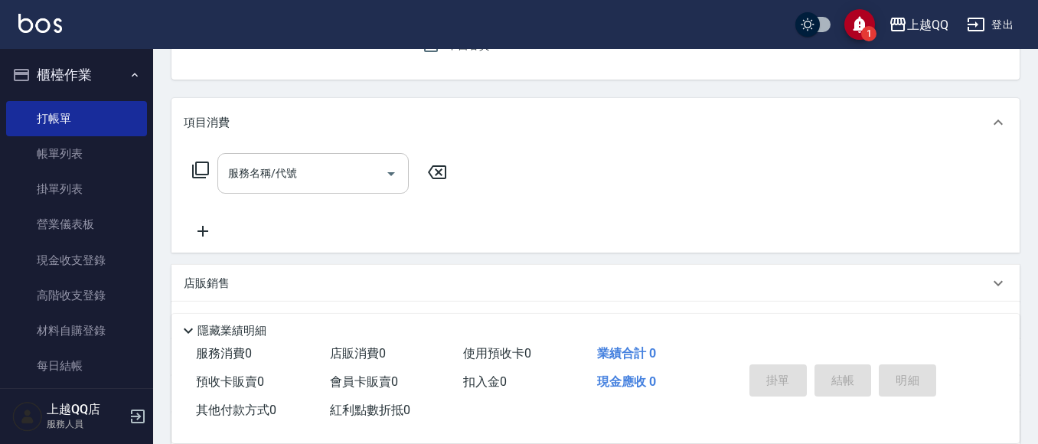
scroll to position [77, 0]
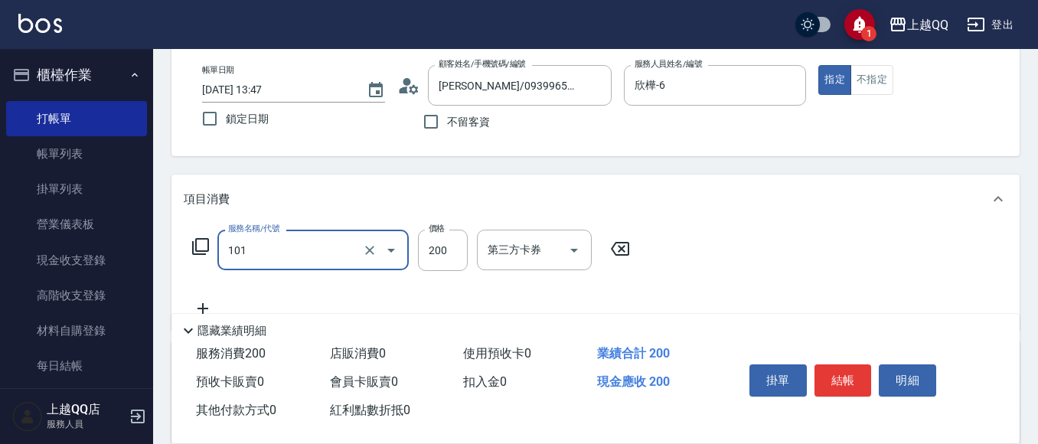
type input "洗髮(101)"
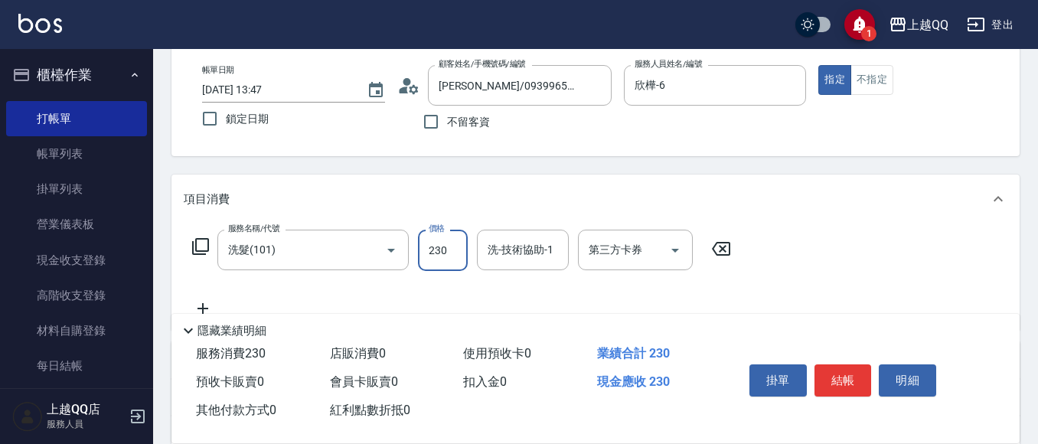
type input "230"
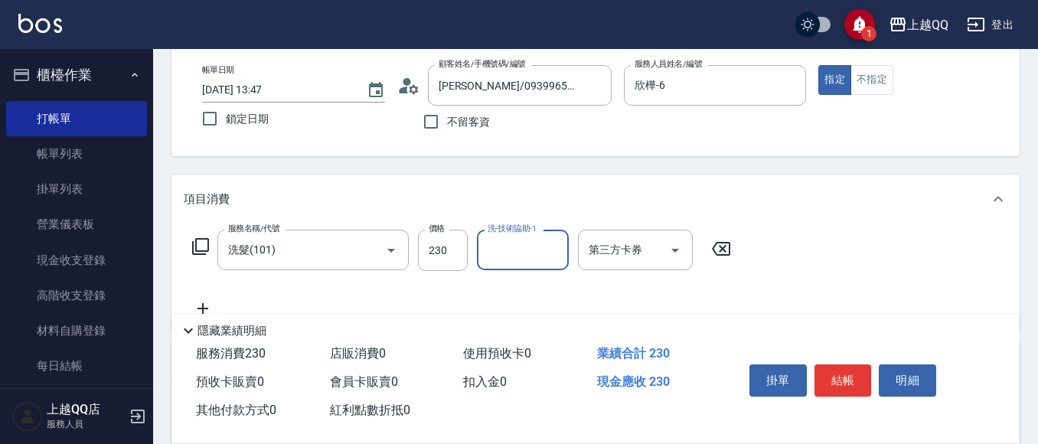
type input "2"
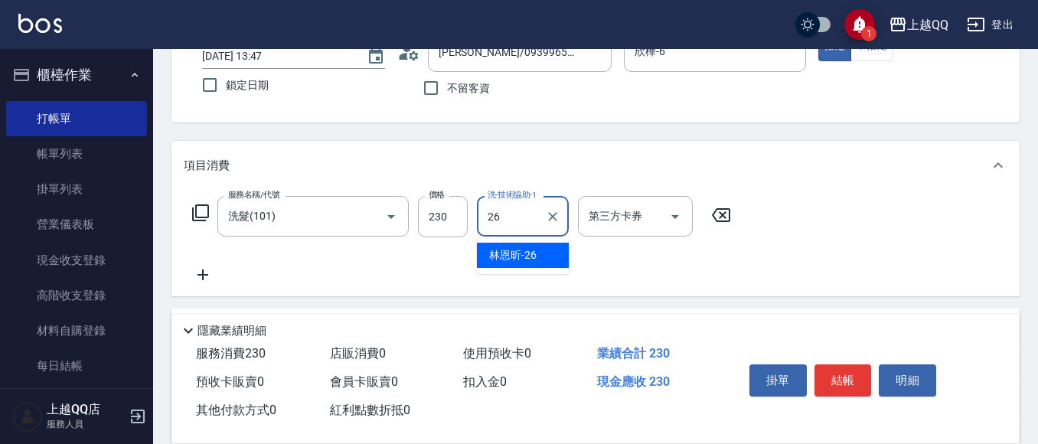
type input "[PERSON_NAME]-26"
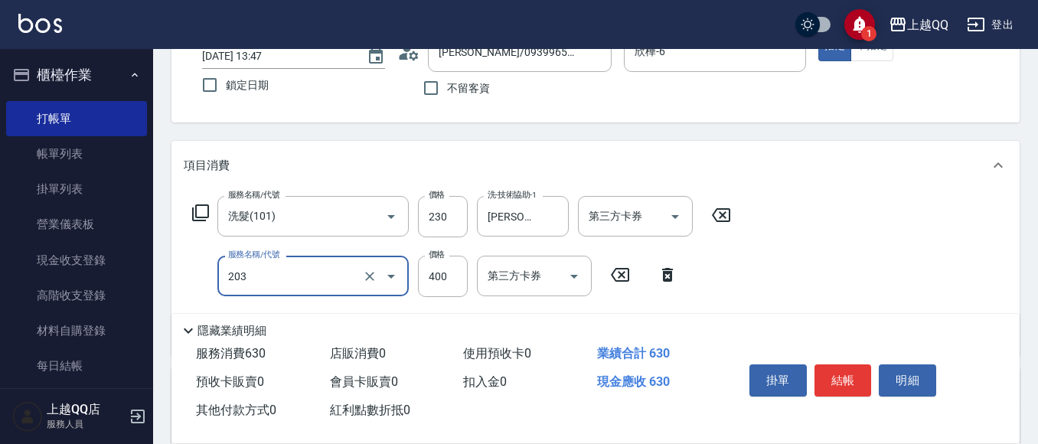
type input "指定單剪(203)"
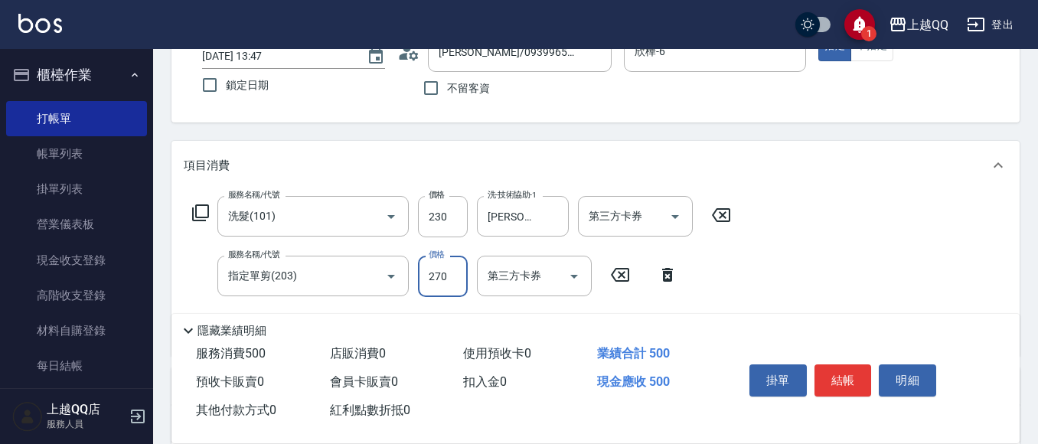
type input "270"
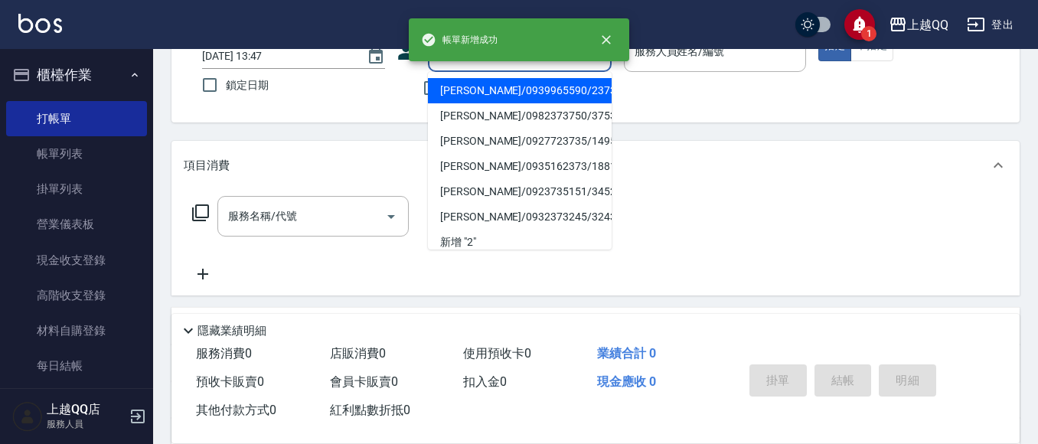
type input "2"
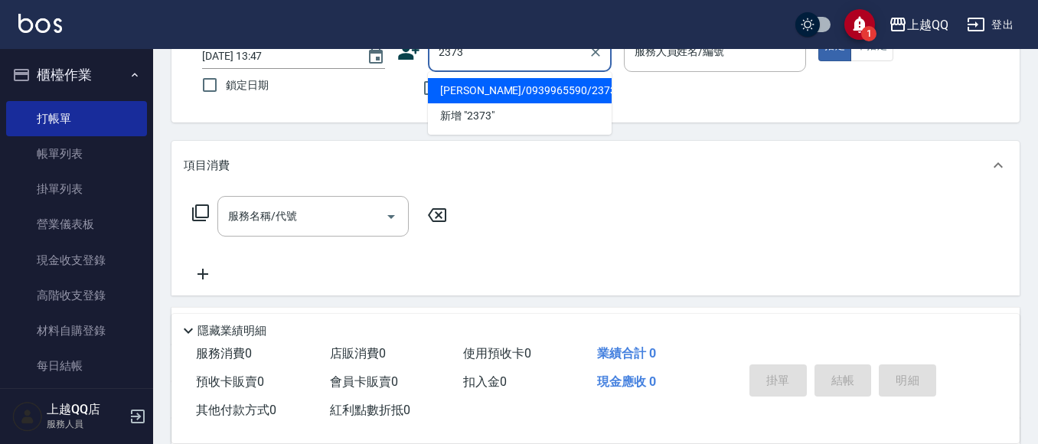
click at [818, 31] on button "指定" at bounding box center [834, 46] width 33 height 30
type input "[PERSON_NAME]/0939965590/2373"
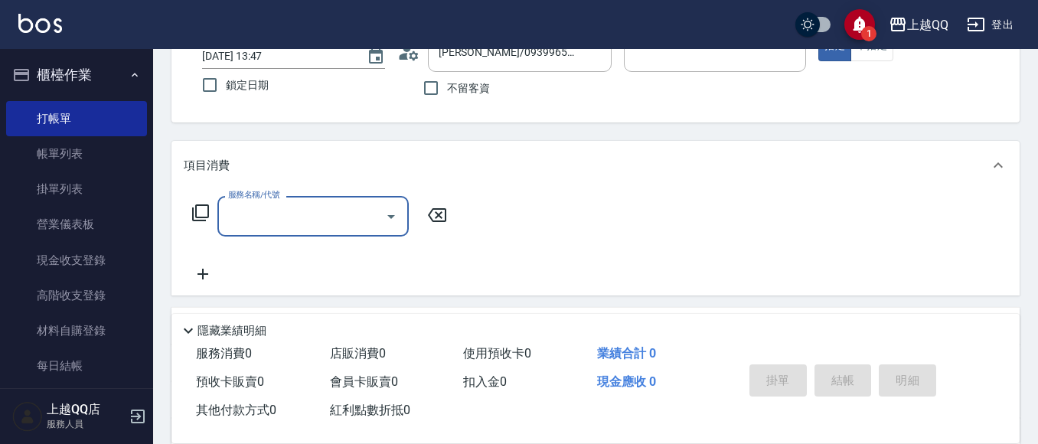
type input "欣樺-6"
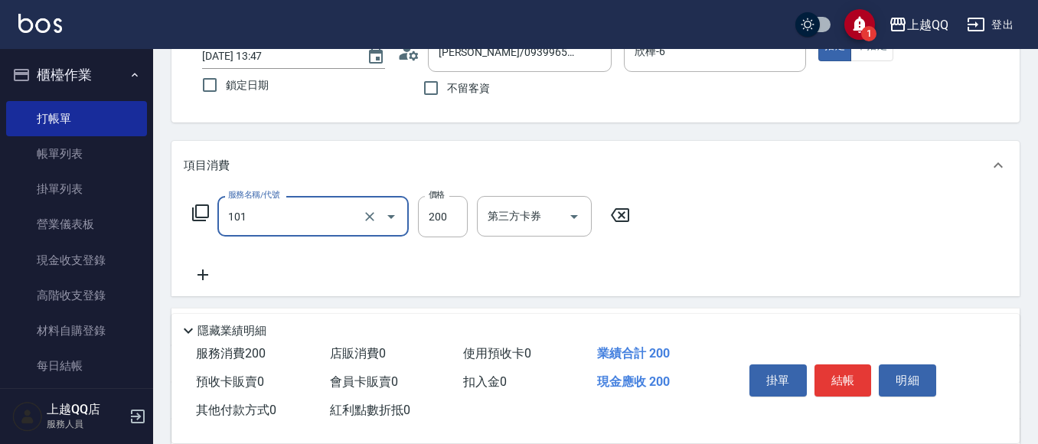
type input "洗髮(101)"
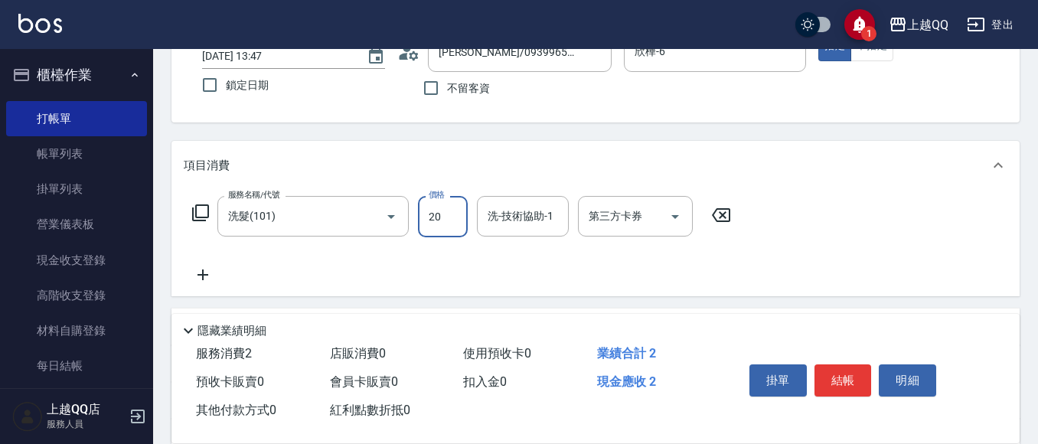
type input "200"
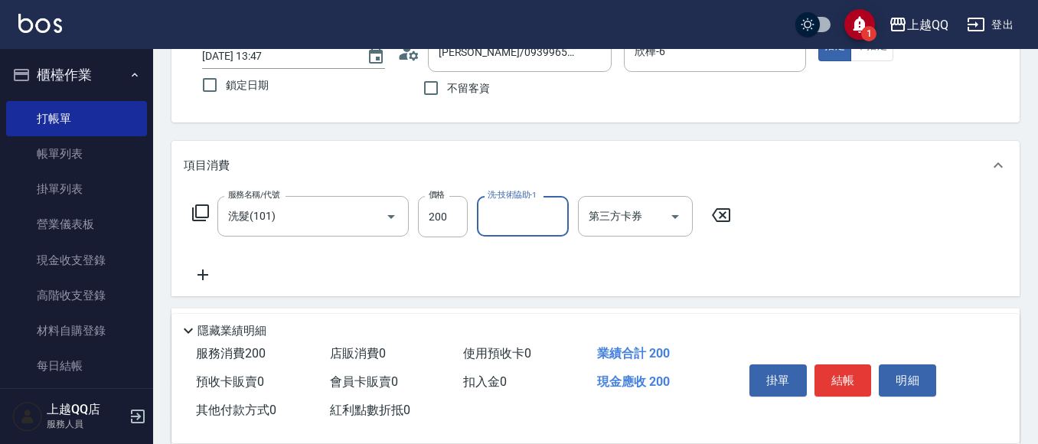
type input "1"
type input "[PERSON_NAME]-25"
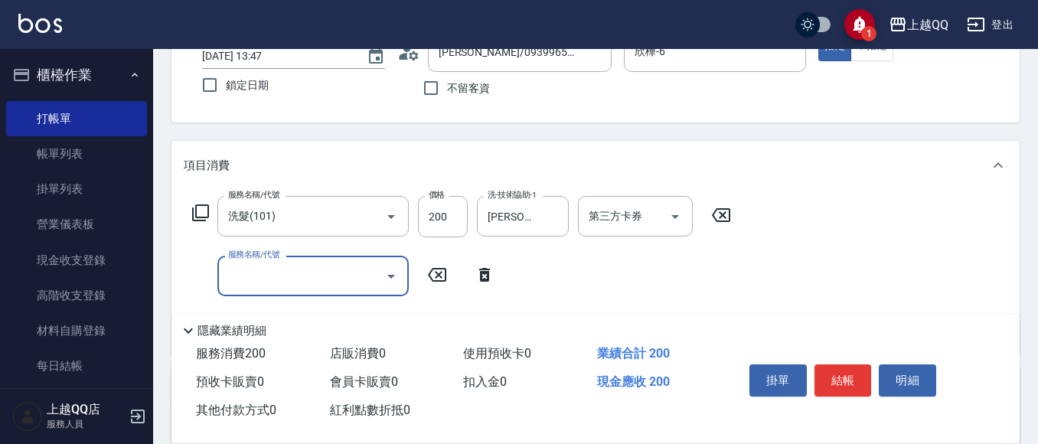
type input "5"
type input "指定單剪(203)"
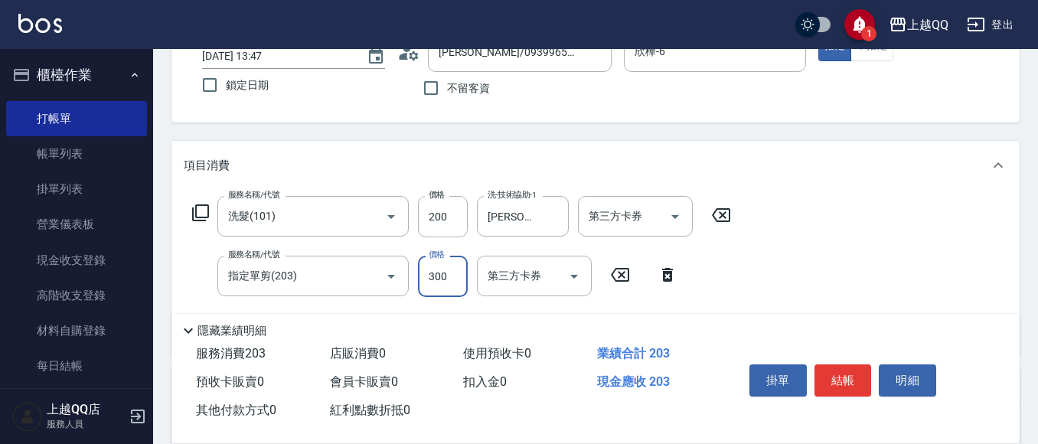
type input "300"
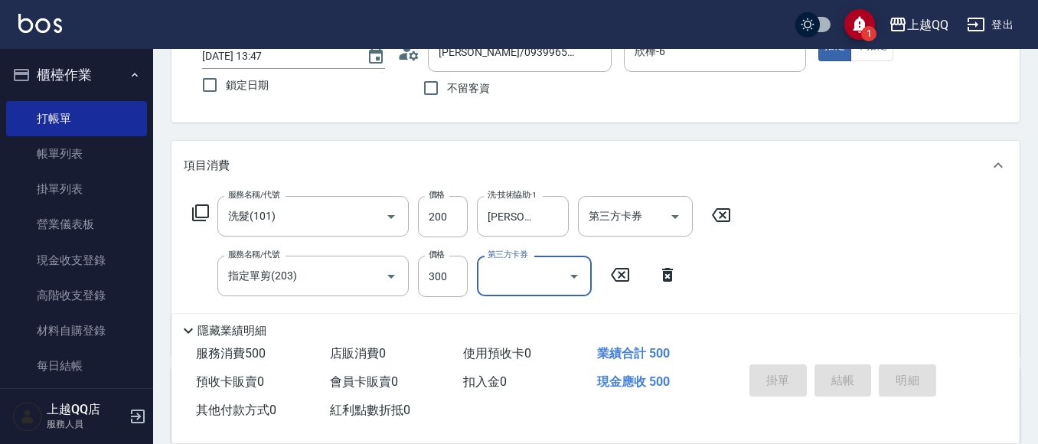
type input "[DATE] 13:48"
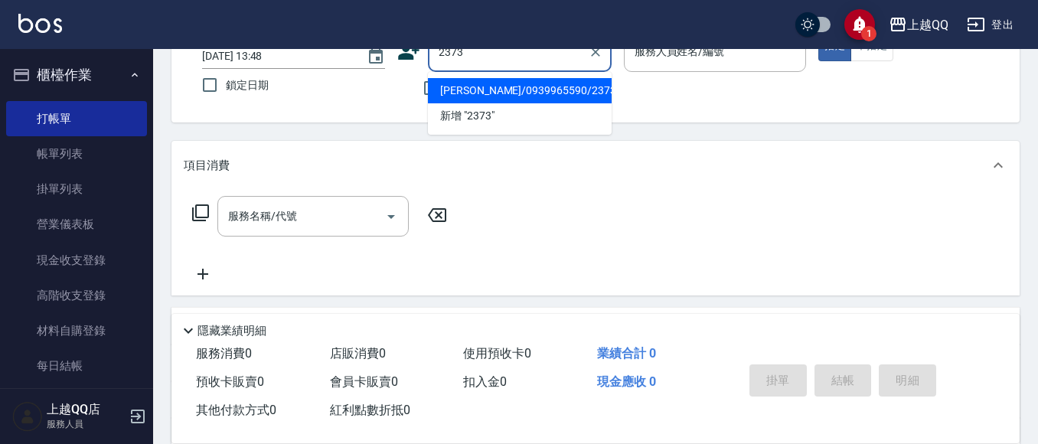
click at [818, 31] on button "指定" at bounding box center [834, 46] width 33 height 30
type input "[PERSON_NAME]/0939965590/2373"
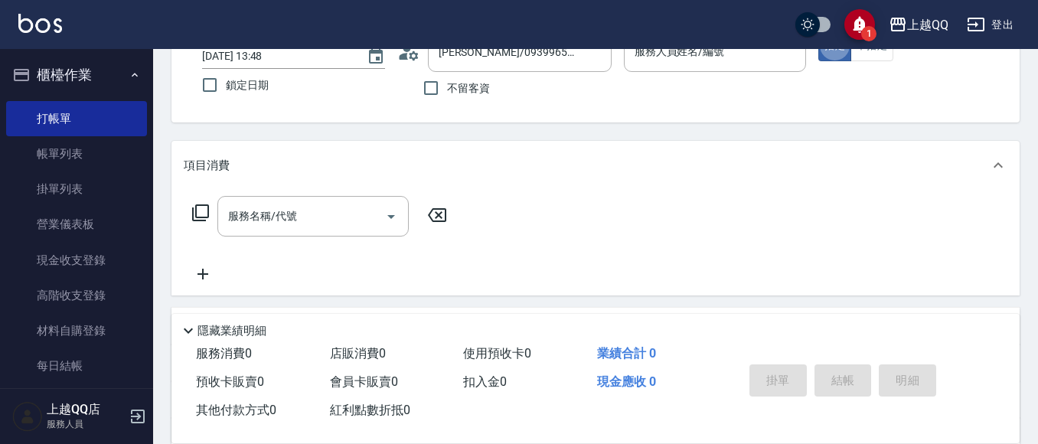
type input "欣樺-6"
click at [201, 215] on icon at bounding box center [200, 213] width 18 height 18
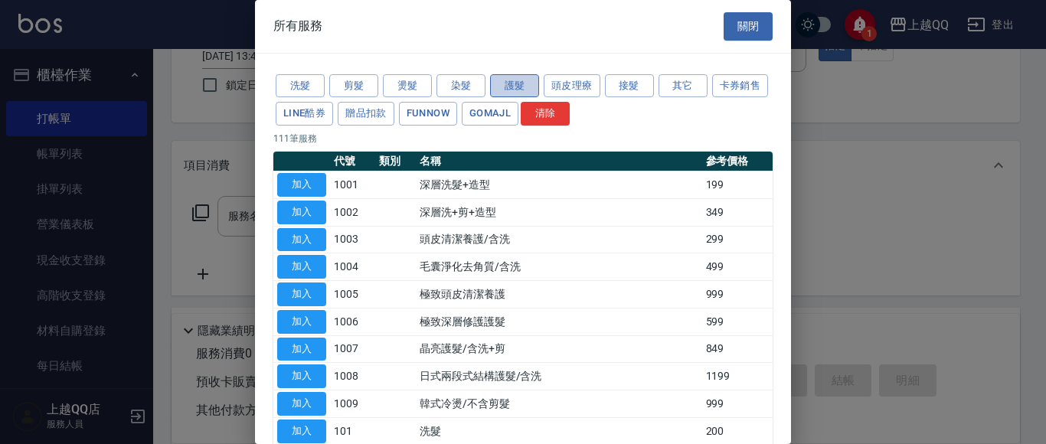
click at [509, 96] on button "護髮" at bounding box center [514, 86] width 49 height 24
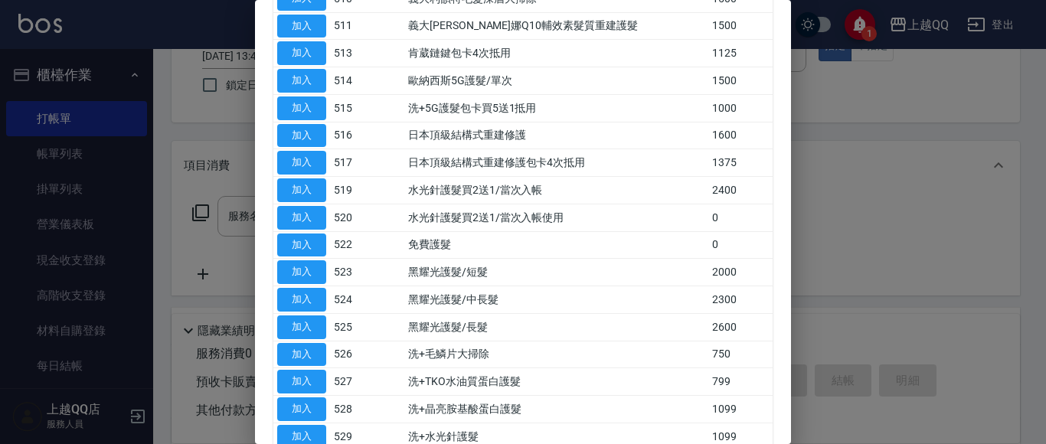
scroll to position [459, 0]
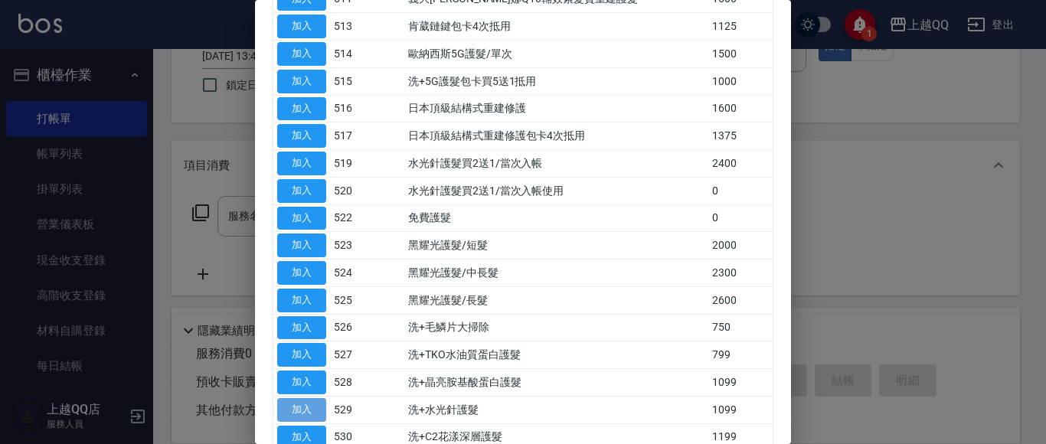
click at [312, 416] on button "加入" at bounding box center [301, 410] width 49 height 24
type input "洗+水光針護髮(529)"
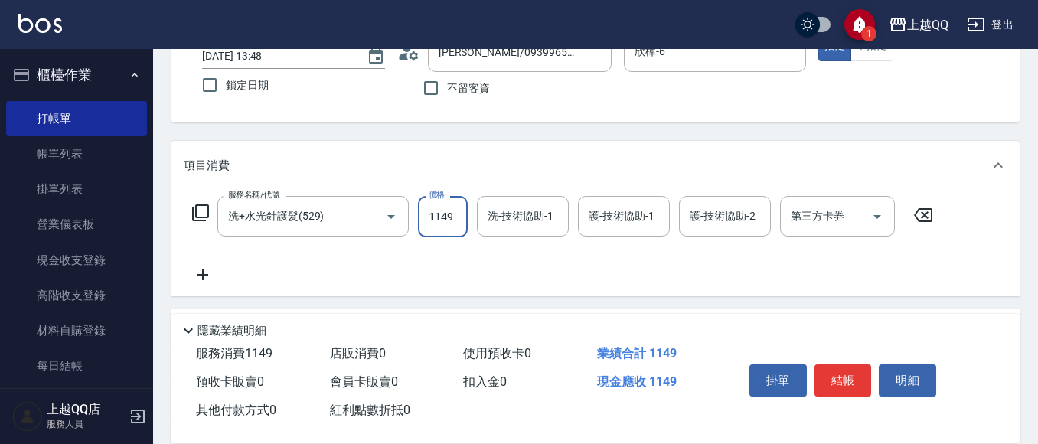
type input "1149"
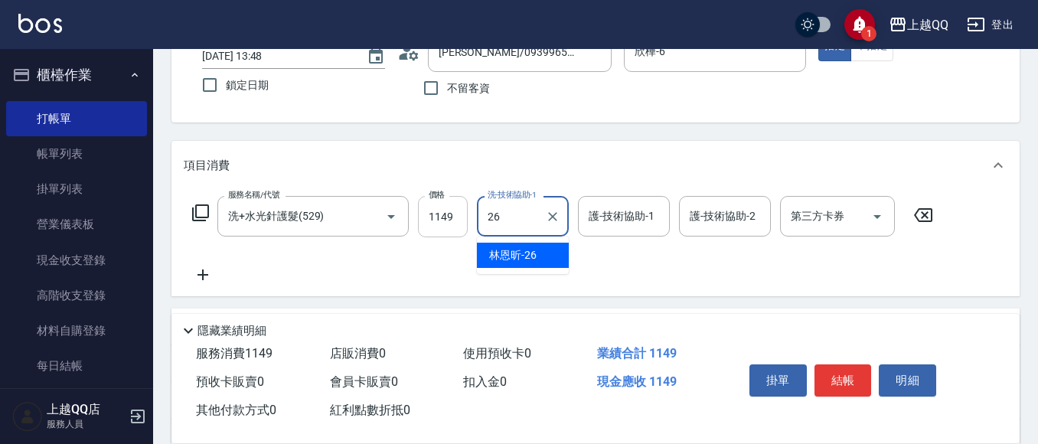
type input "[PERSON_NAME]-26"
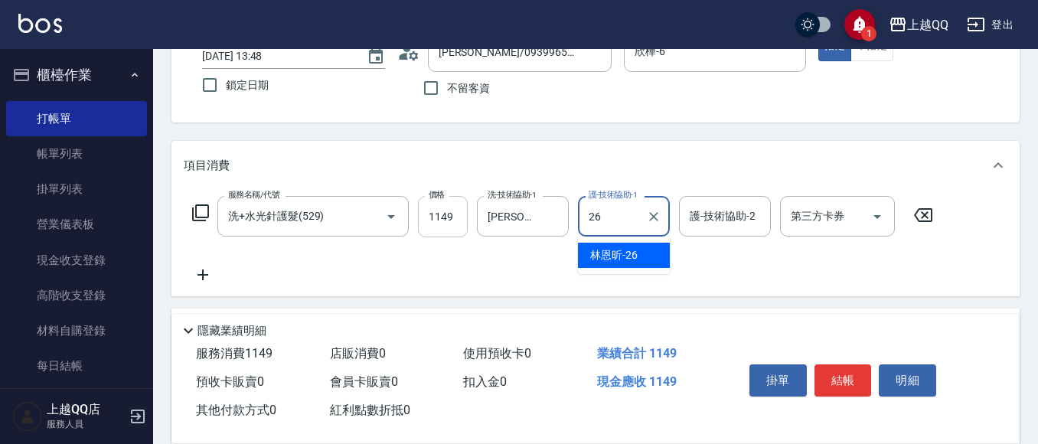
type input "[PERSON_NAME]-26"
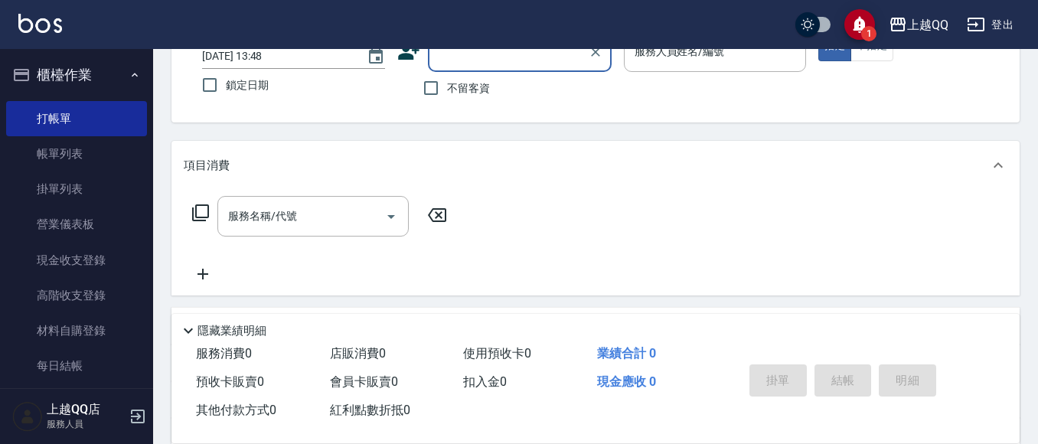
click at [475, 83] on span "不留客資" at bounding box center [468, 88] width 43 height 16
click at [447, 83] on input "不留客資" at bounding box center [431, 88] width 32 height 32
checkbox input "true"
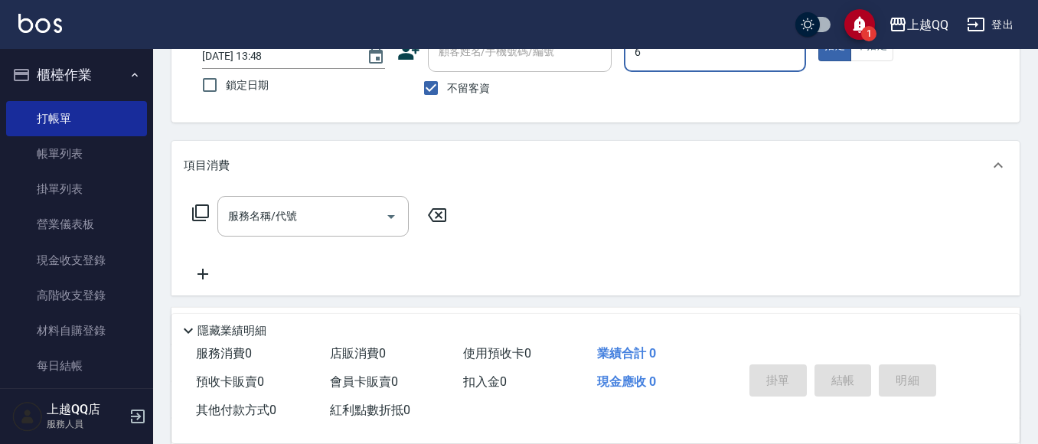
type input "欣樺-6"
click at [205, 211] on icon at bounding box center [200, 213] width 18 height 18
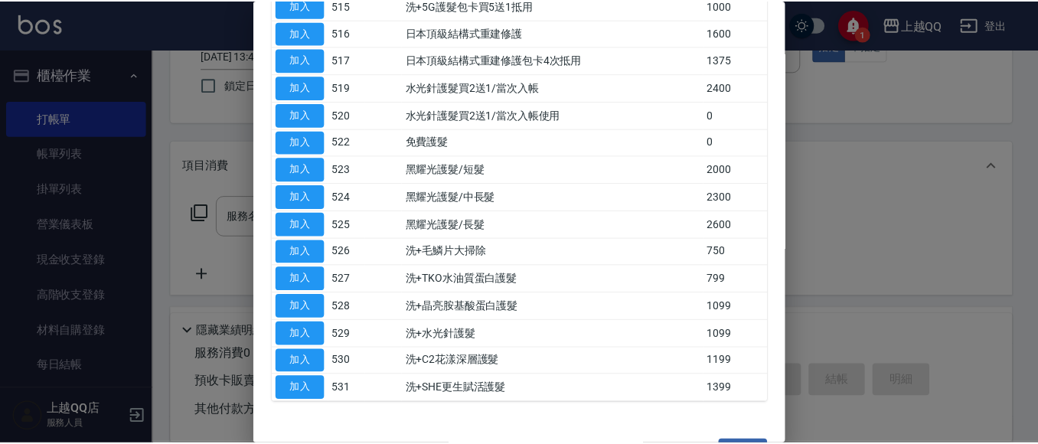
scroll to position [536, 0]
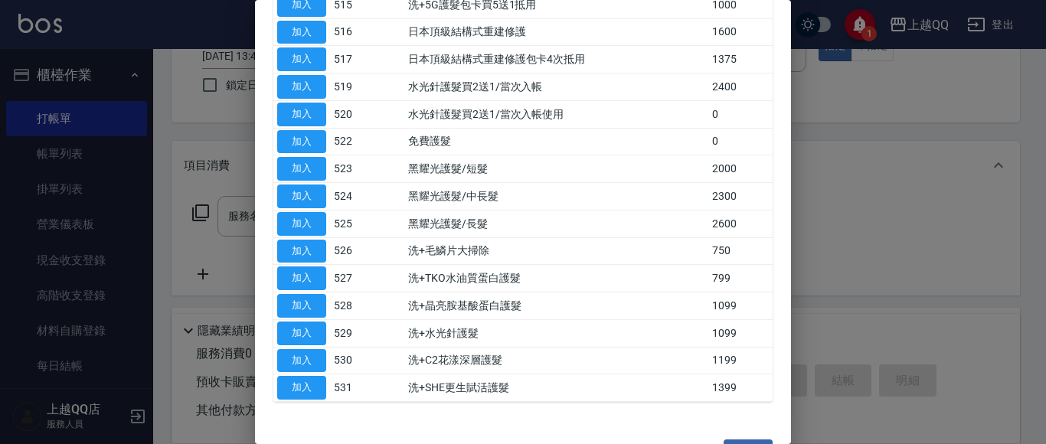
click at [310, 381] on button "加入" at bounding box center [301, 388] width 49 height 24
type input "洗+SHE更生賦活護髮(531)"
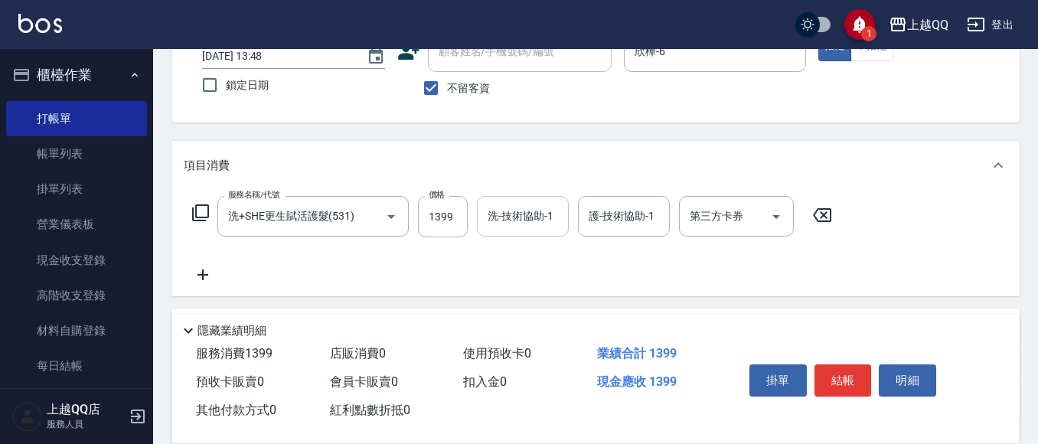
click at [498, 201] on div "洗-技術協助-1 洗-技術協助-1" at bounding box center [523, 216] width 92 height 41
type input "[PERSON_NAME]-25"
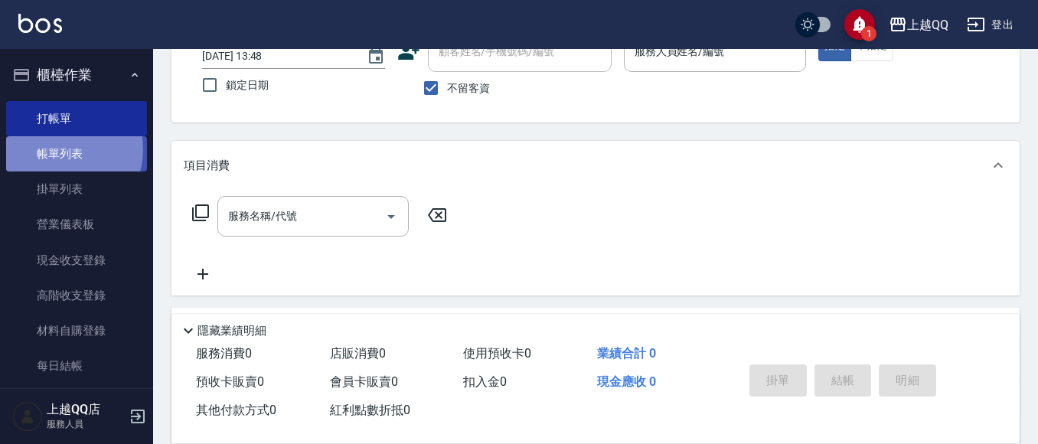
click at [59, 149] on link "帳單列表" at bounding box center [76, 153] width 141 height 35
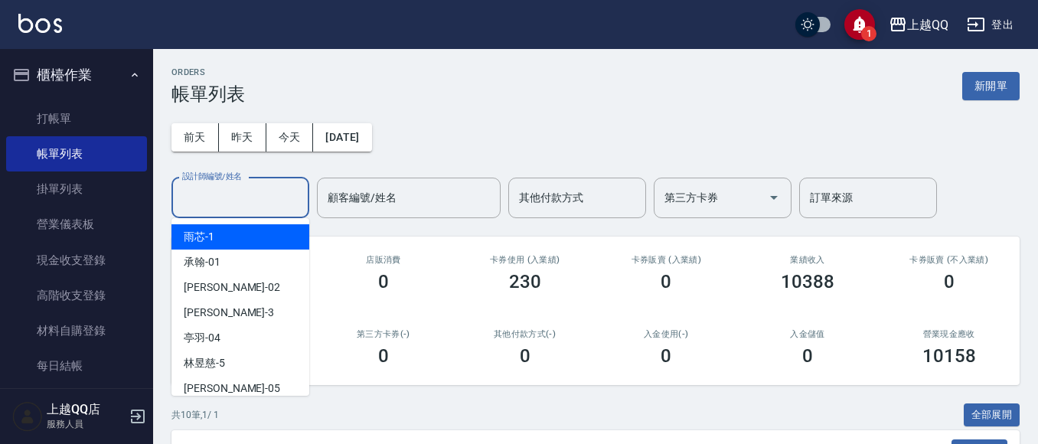
drag, startPoint x: 260, startPoint y: 209, endPoint x: 270, endPoint y: 31, distance: 177.9
click at [263, 204] on input "設計師編號/姓名" at bounding box center [240, 198] width 124 height 27
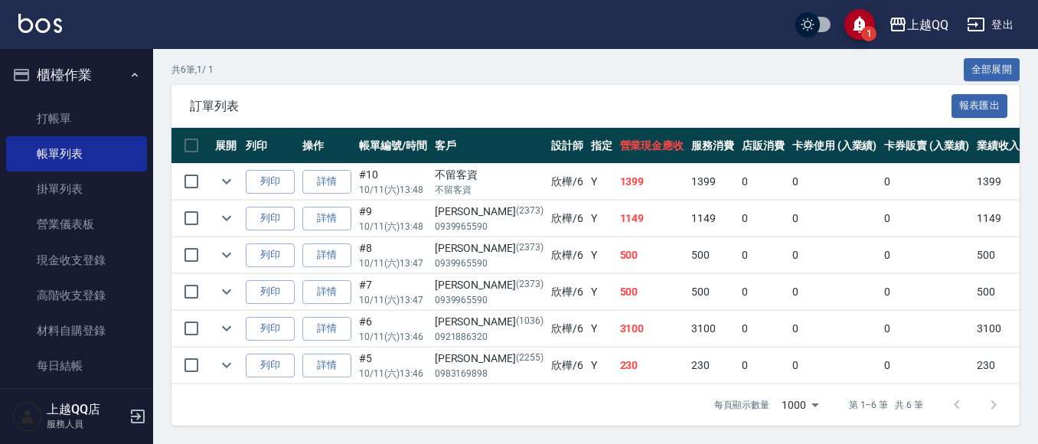
scroll to position [358, 0]
type input "欣樺-6"
click at [116, 131] on link "打帳單" at bounding box center [76, 118] width 141 height 35
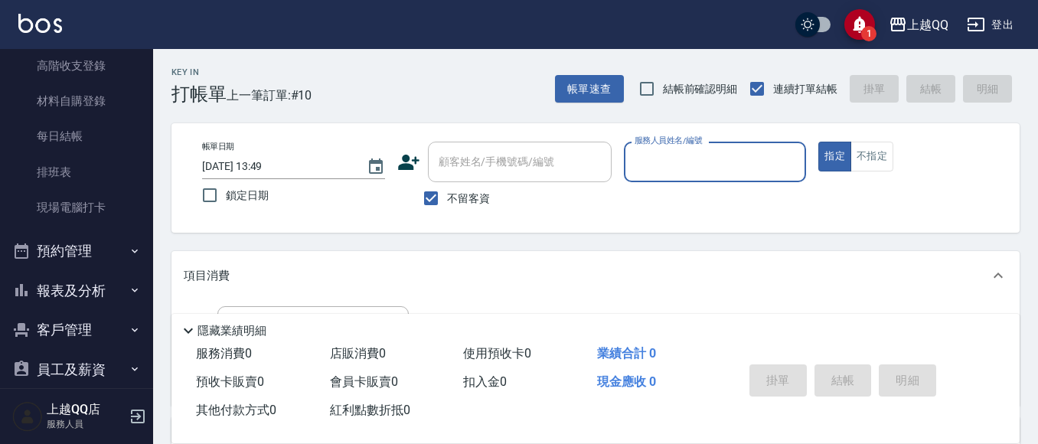
scroll to position [249, 0]
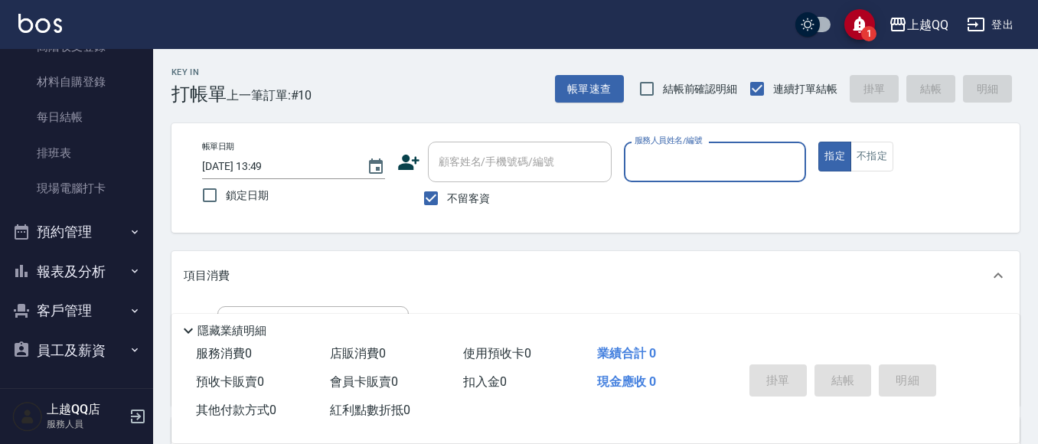
click at [90, 305] on button "客戶管理" at bounding box center [76, 311] width 141 height 40
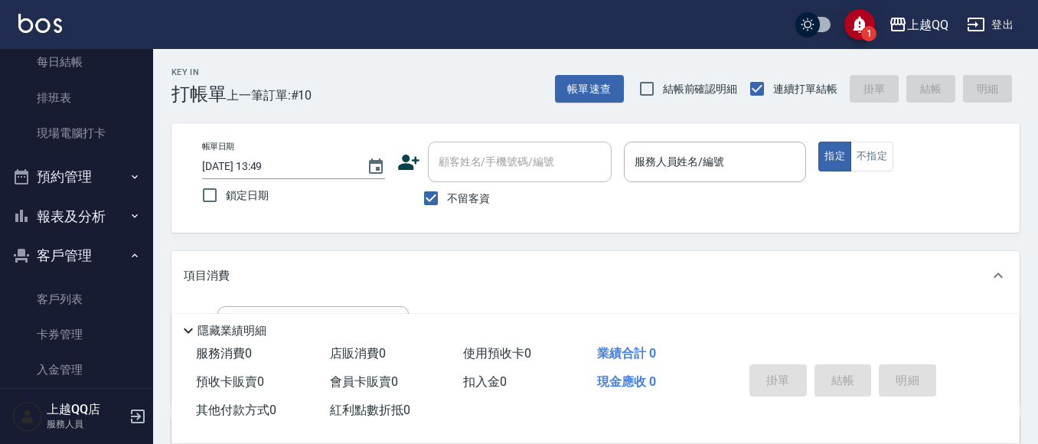
scroll to position [367, 0]
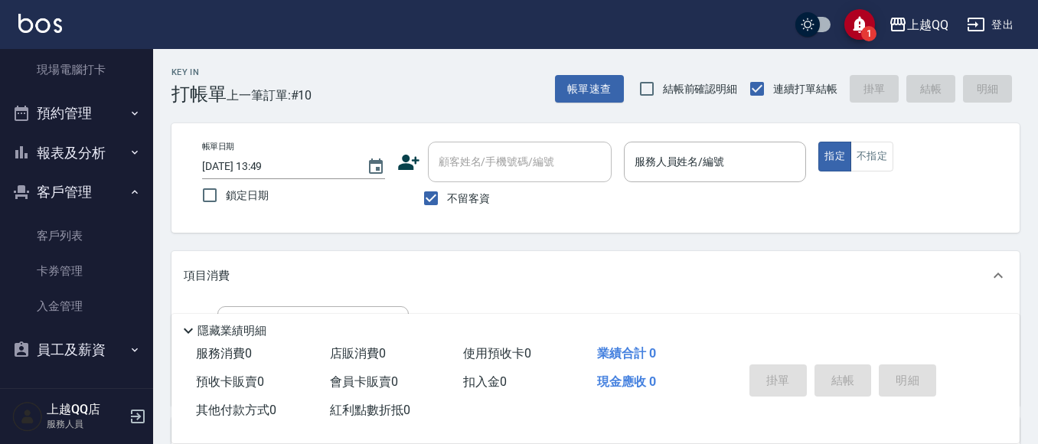
click at [113, 195] on button "客戶管理" at bounding box center [76, 192] width 141 height 40
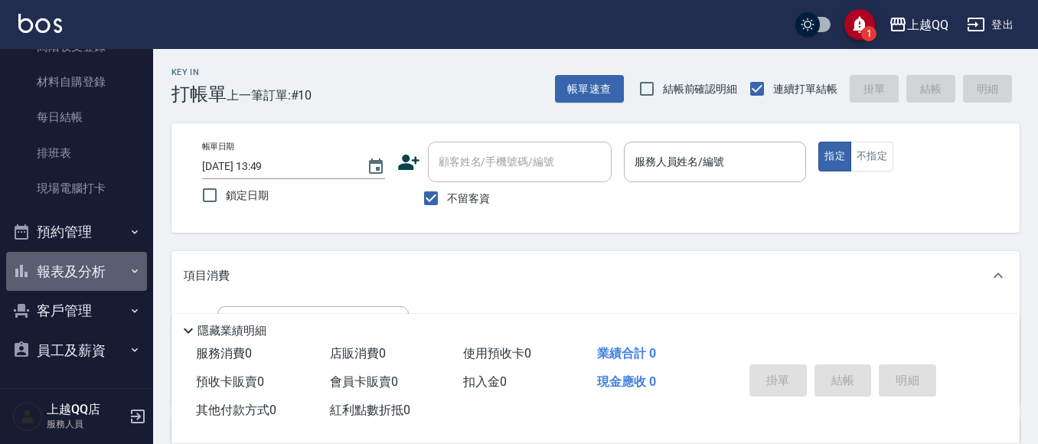
click at [90, 274] on button "報表及分析" at bounding box center [76, 272] width 141 height 40
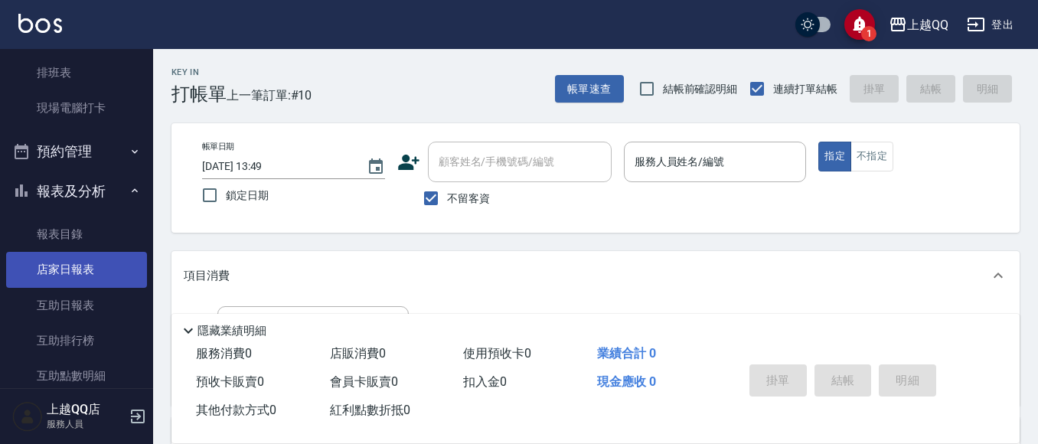
scroll to position [479, 0]
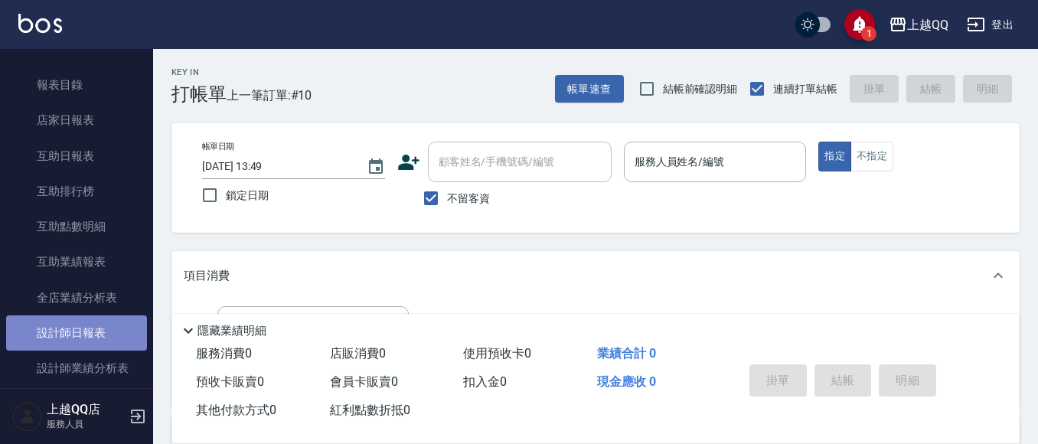
click at [88, 332] on link "設計師日報表" at bounding box center [76, 332] width 141 height 35
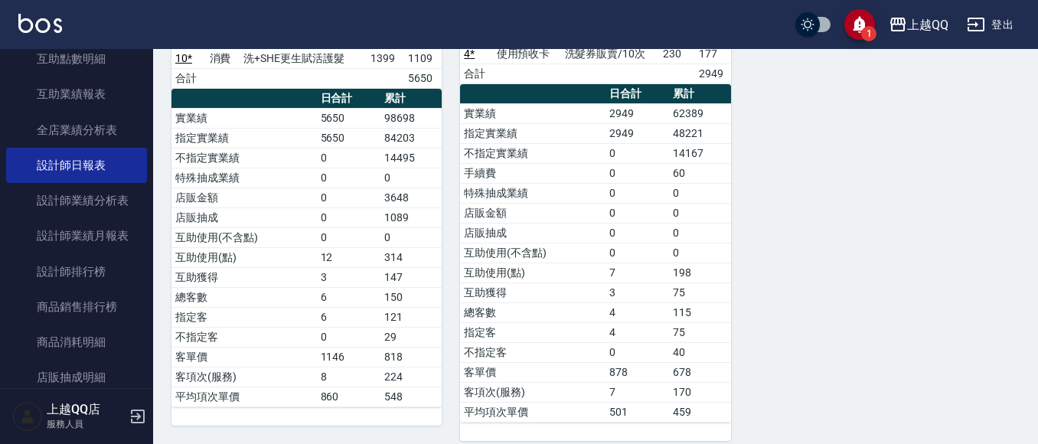
scroll to position [632, 0]
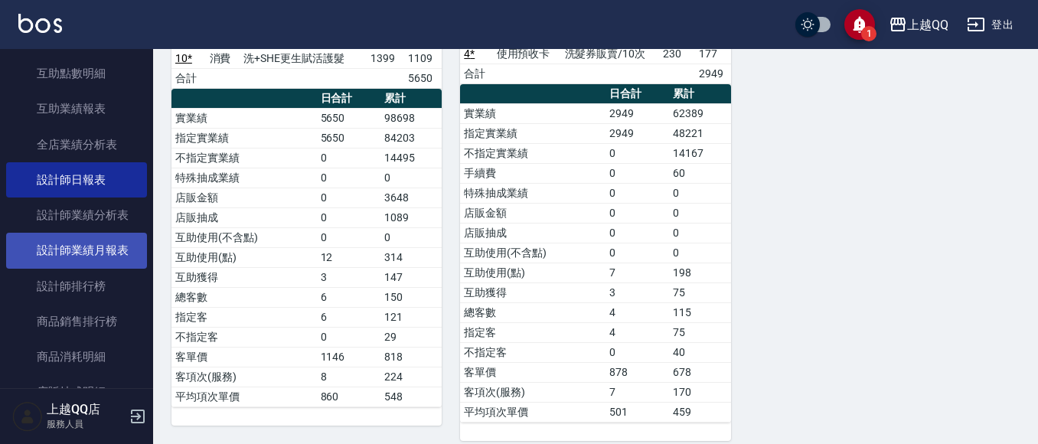
click at [94, 246] on link "設計師業績月報表" at bounding box center [76, 250] width 141 height 35
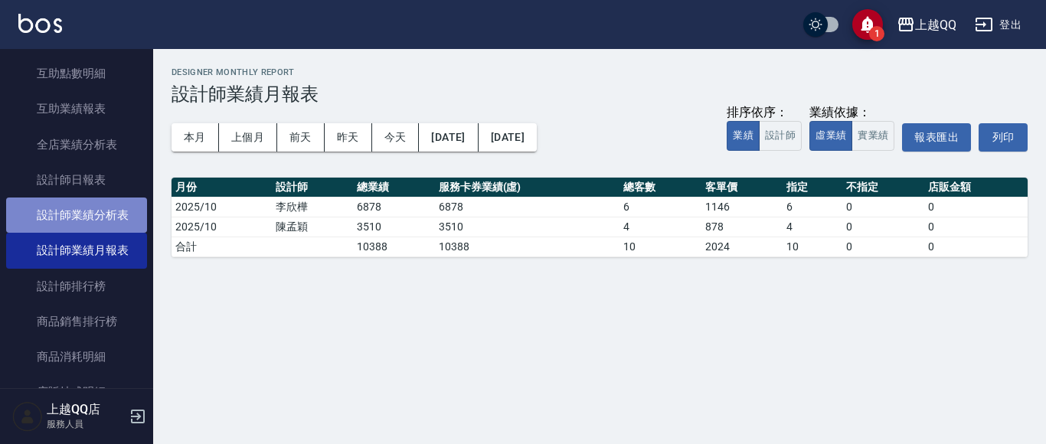
click at [100, 224] on link "設計師業績分析表" at bounding box center [76, 215] width 141 height 35
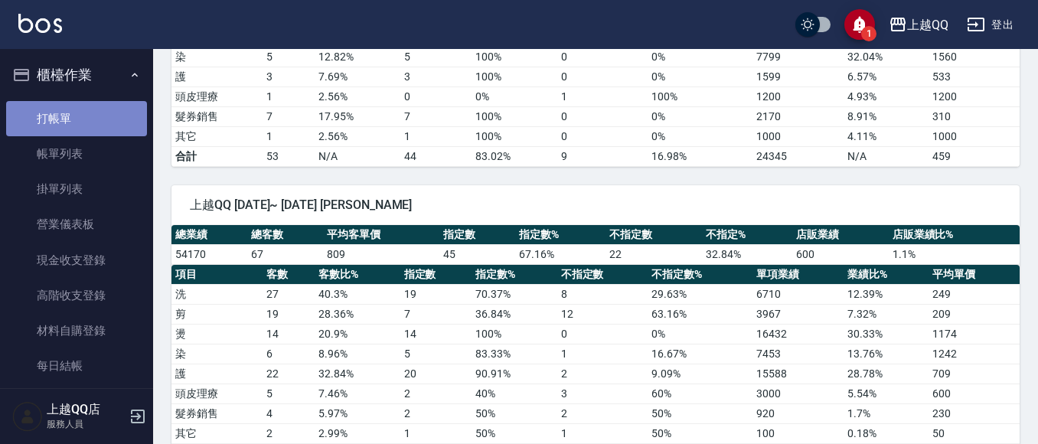
click at [116, 121] on link "打帳單" at bounding box center [76, 118] width 141 height 35
